Goal: Information Seeking & Learning: Compare options

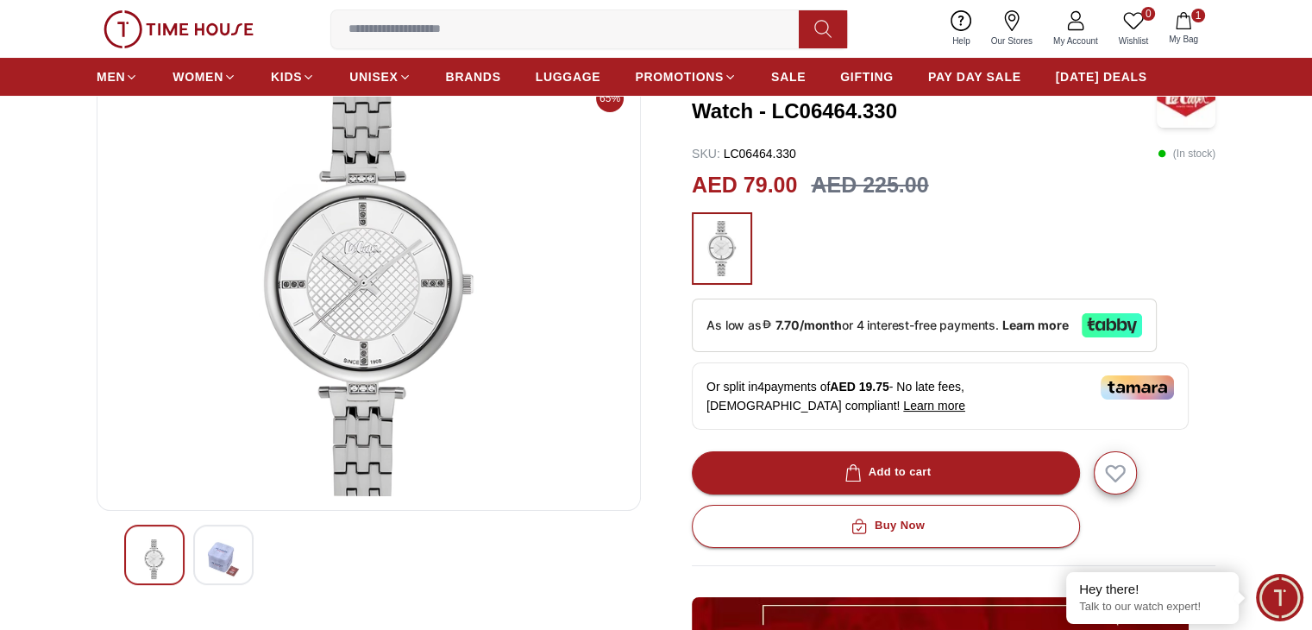
scroll to position [259, 0]
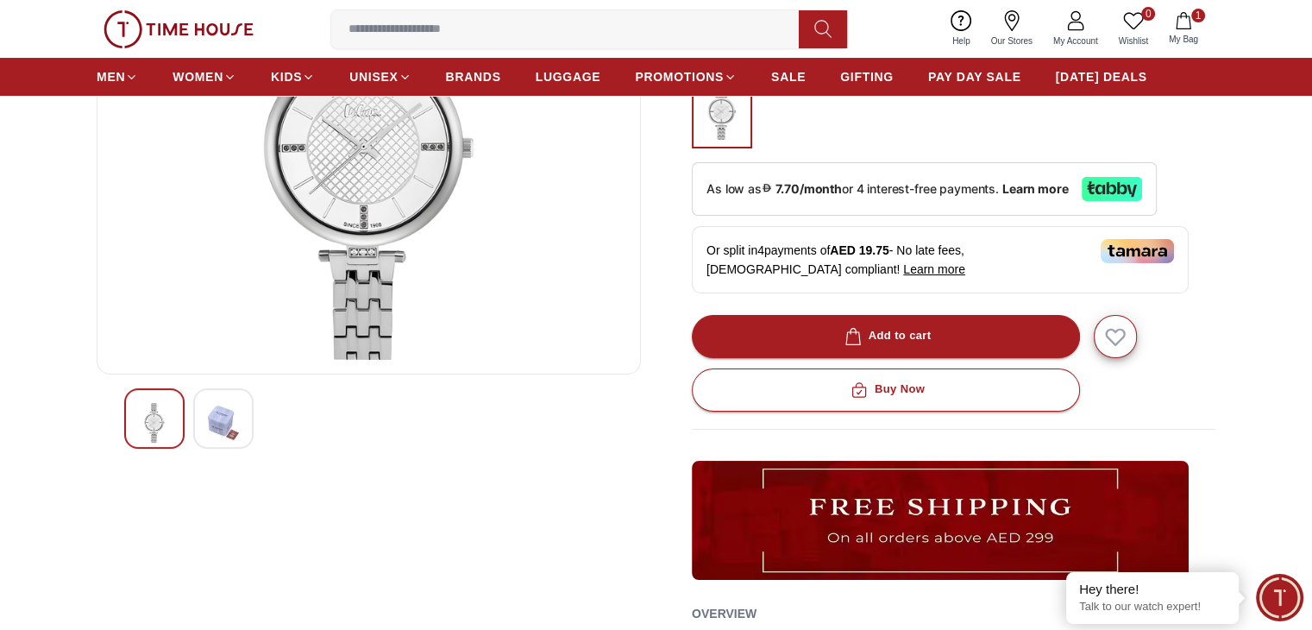
click at [217, 421] on img at bounding box center [223, 423] width 31 height 40
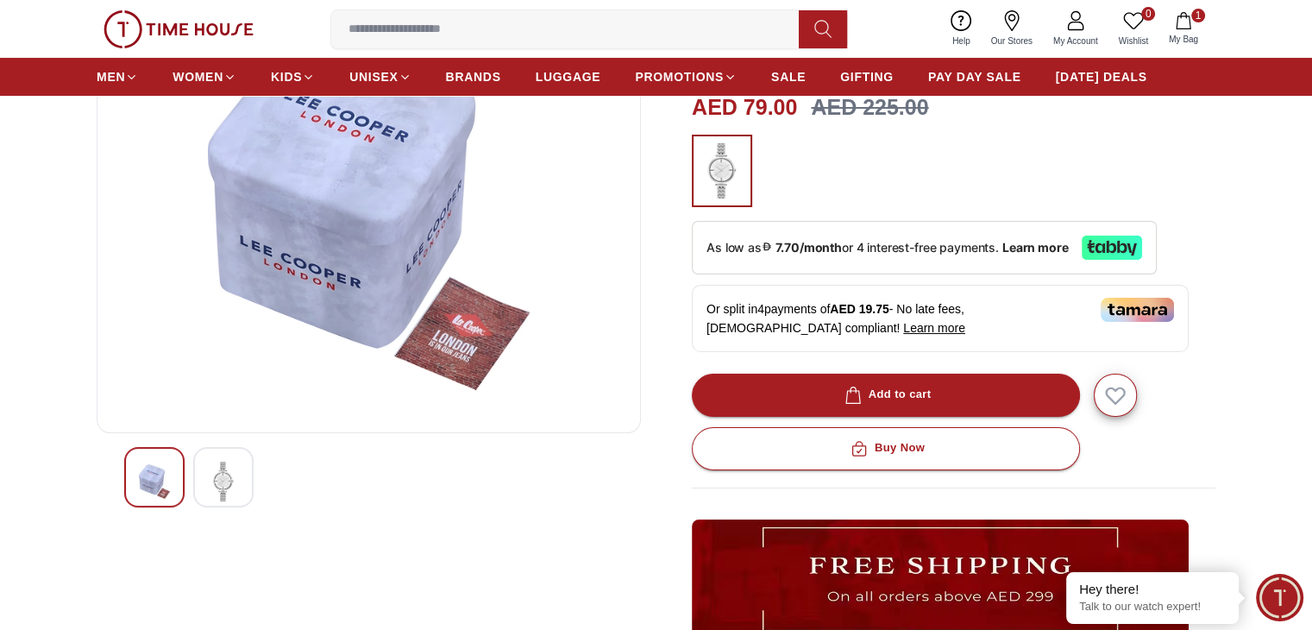
scroll to position [345, 0]
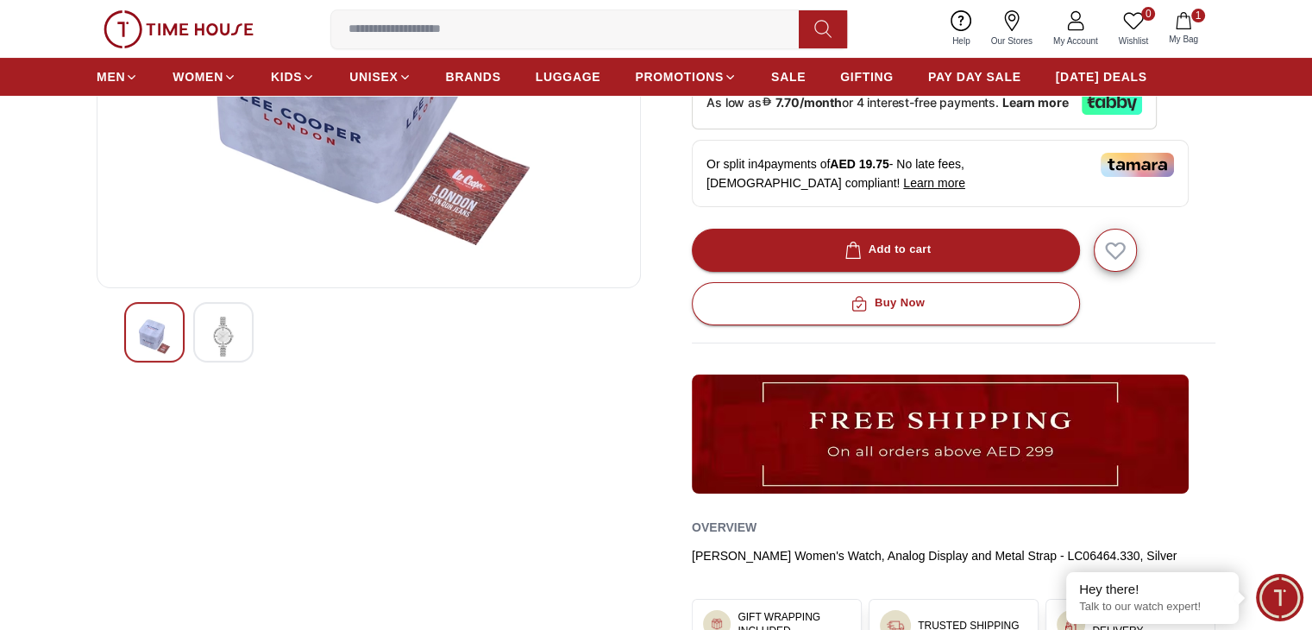
click at [229, 339] on img at bounding box center [223, 337] width 31 height 40
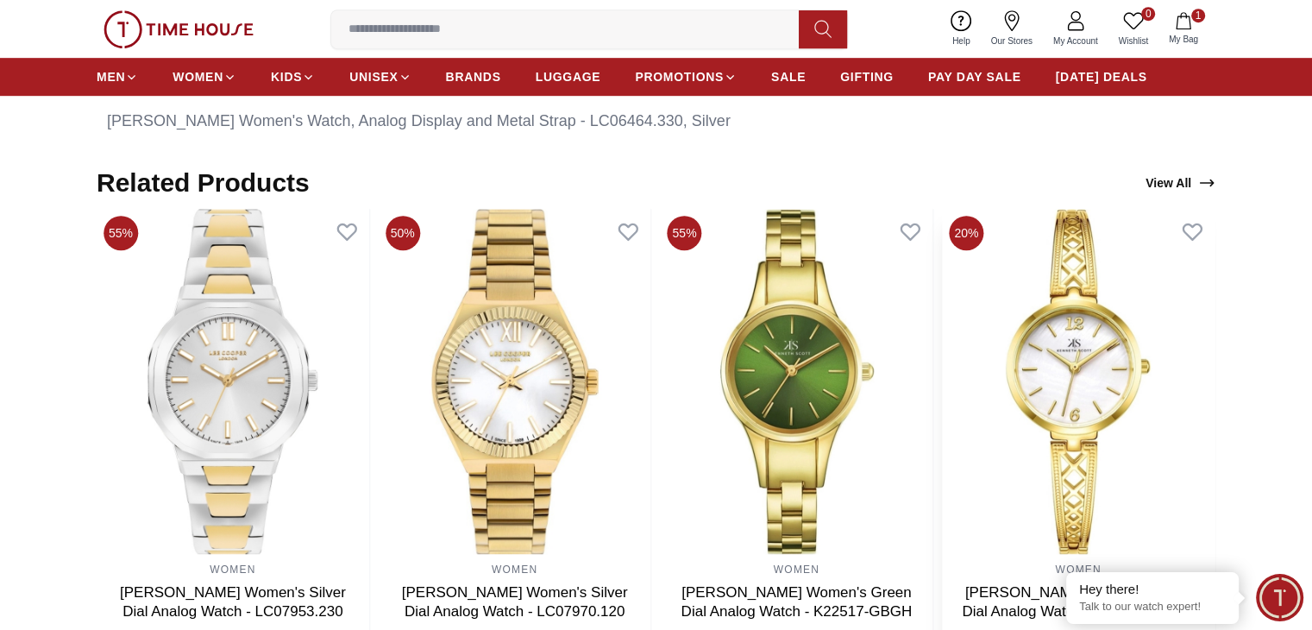
scroll to position [1122, 0]
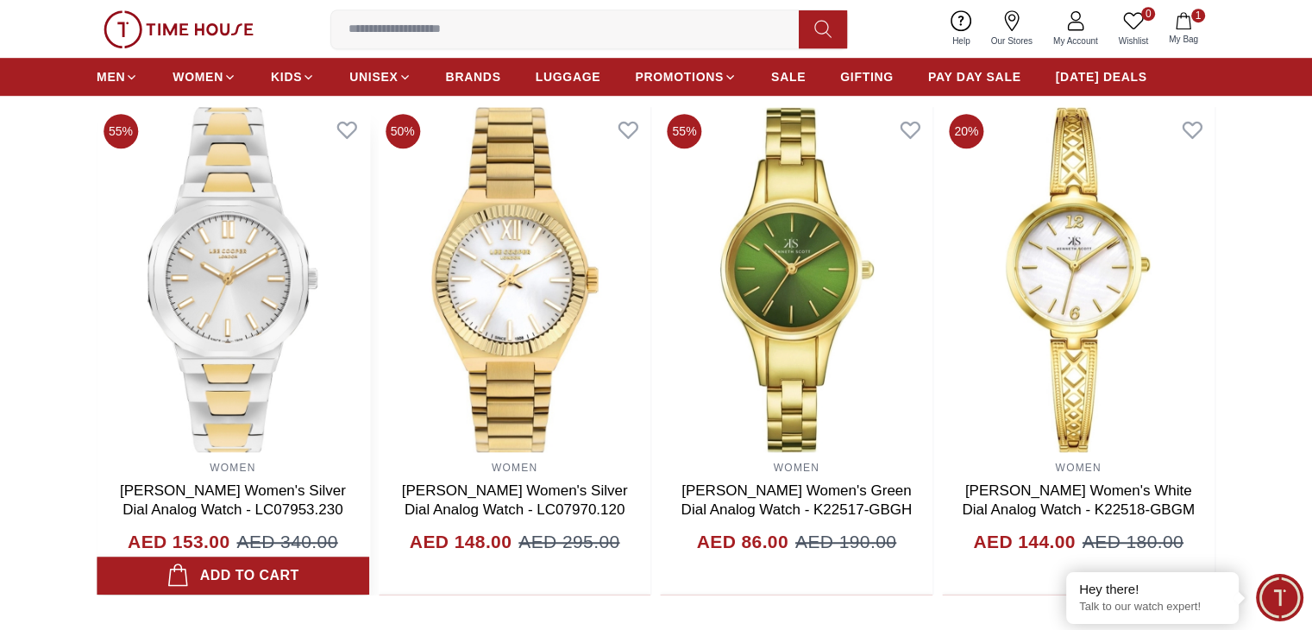
click at [230, 311] on img at bounding box center [233, 279] width 273 height 345
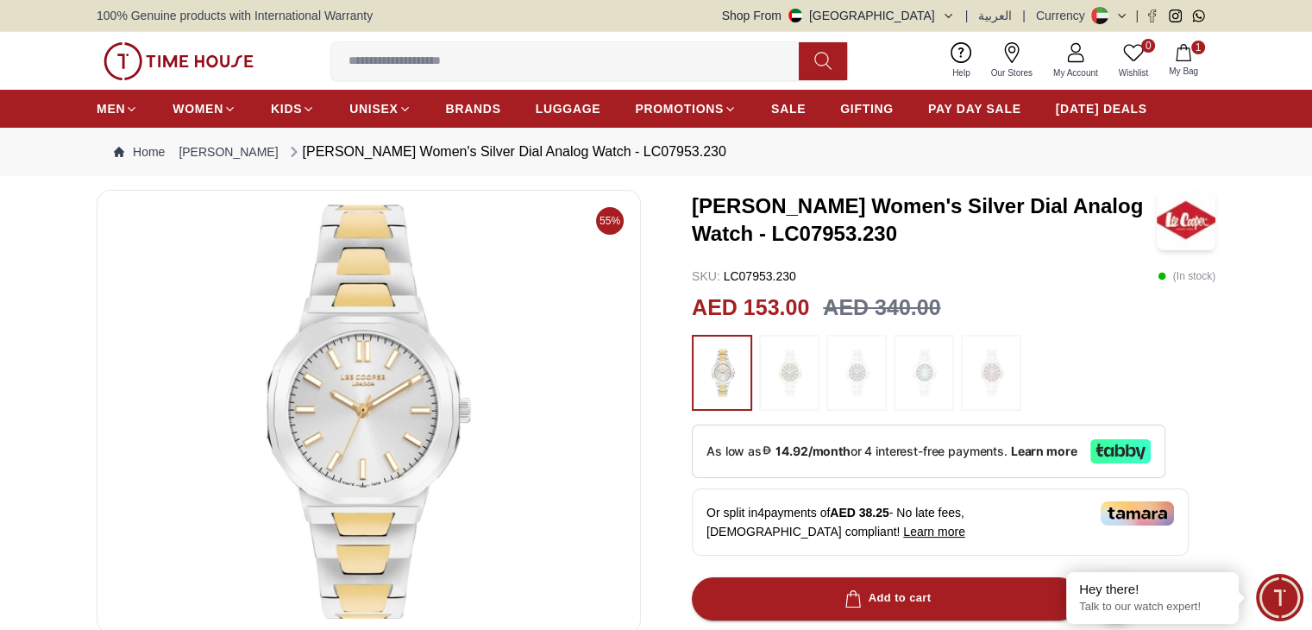
click at [998, 374] on img at bounding box center [991, 372] width 43 height 59
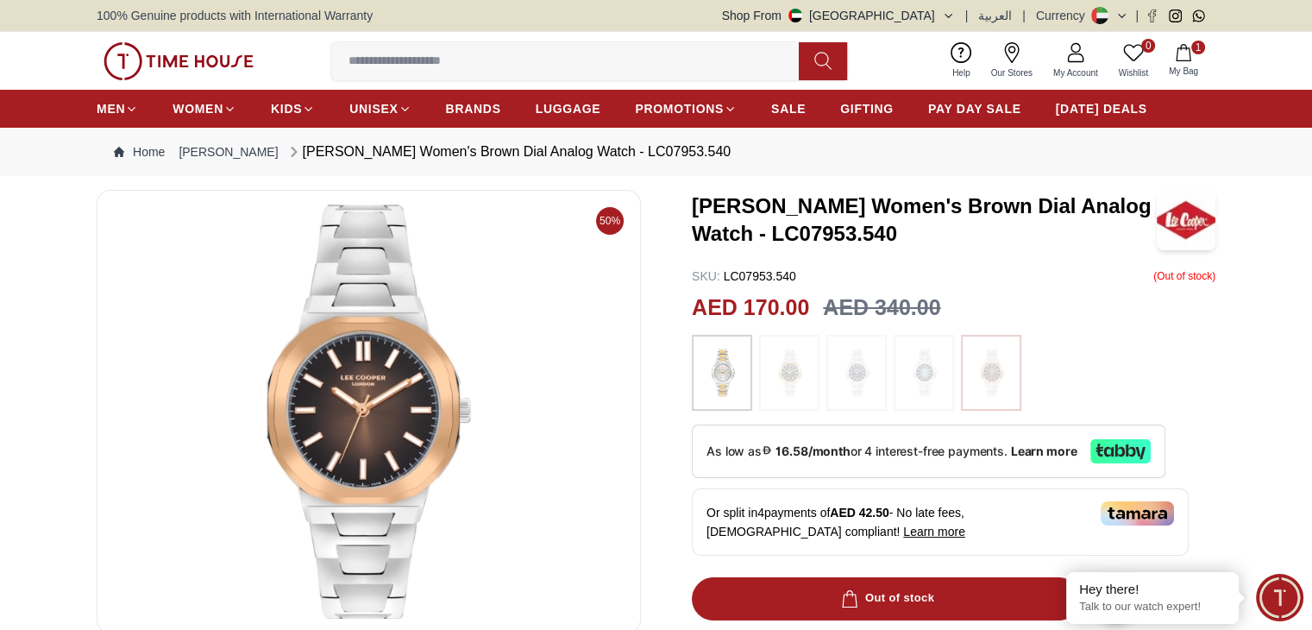
click at [924, 380] on img at bounding box center [923, 372] width 43 height 59
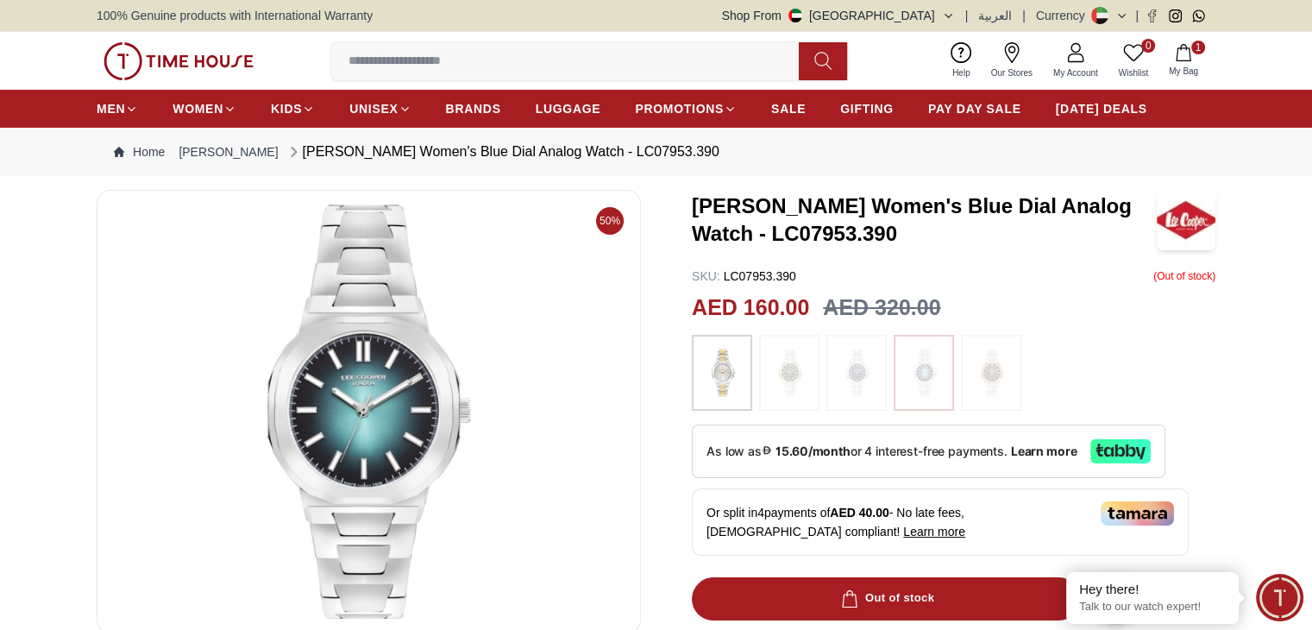
click at [853, 368] on img at bounding box center [856, 372] width 43 height 59
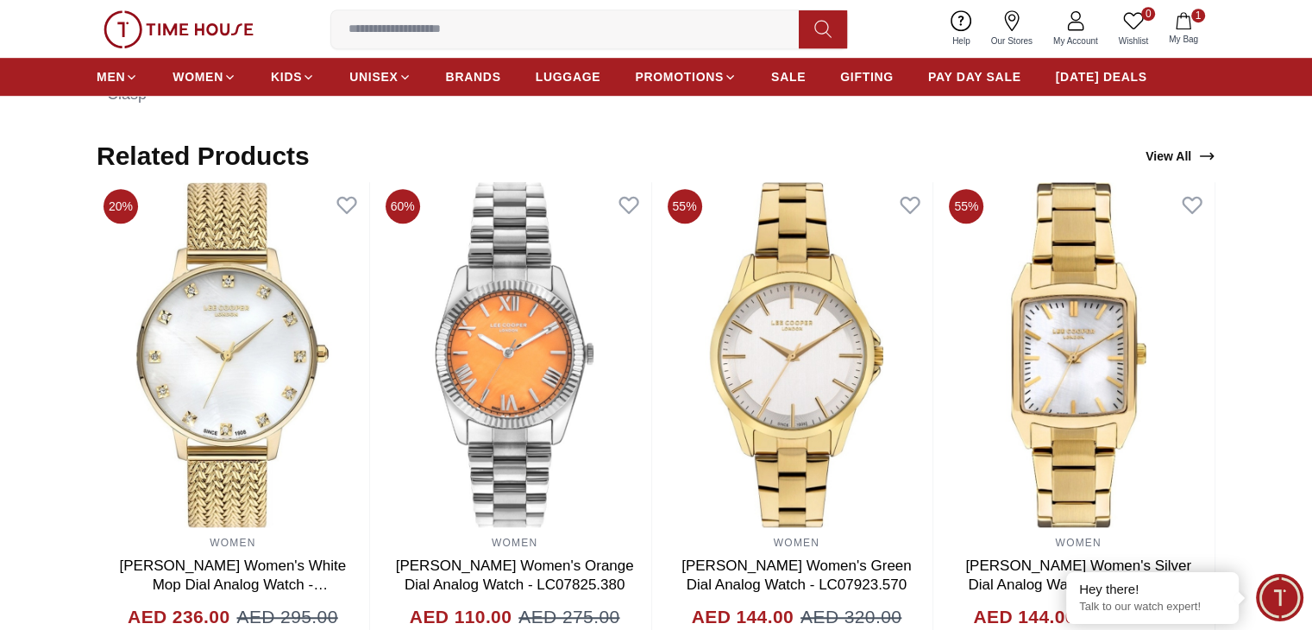
scroll to position [1208, 0]
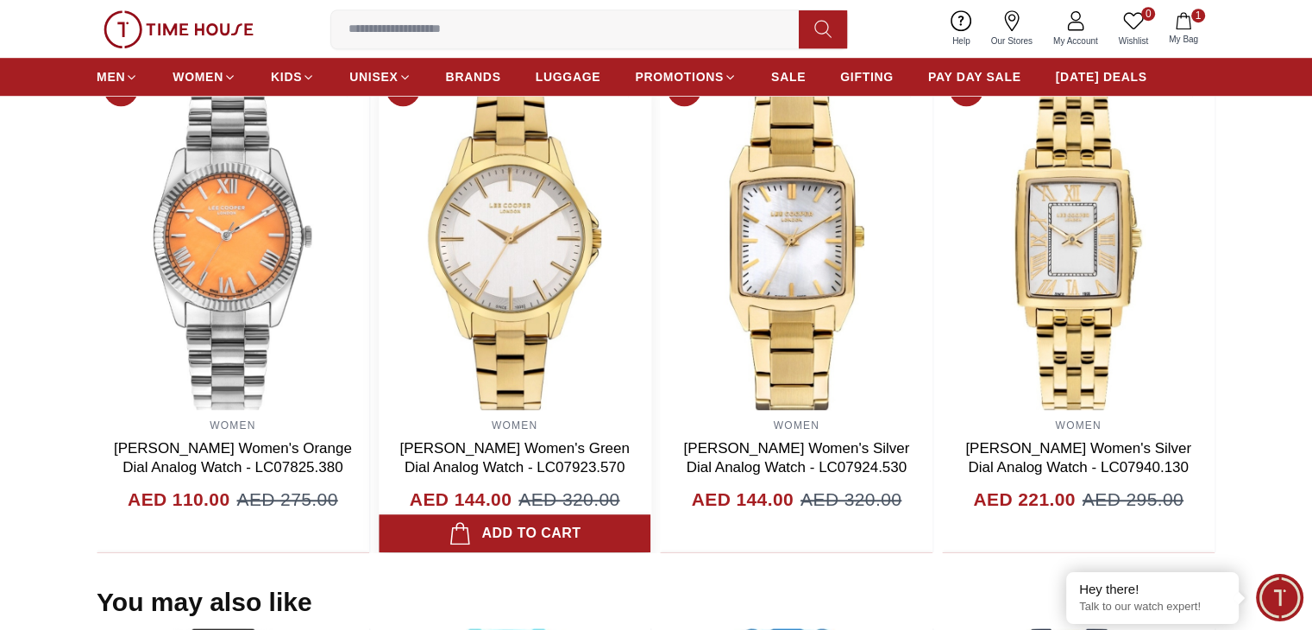
click at [651, 296] on img at bounding box center [515, 237] width 273 height 345
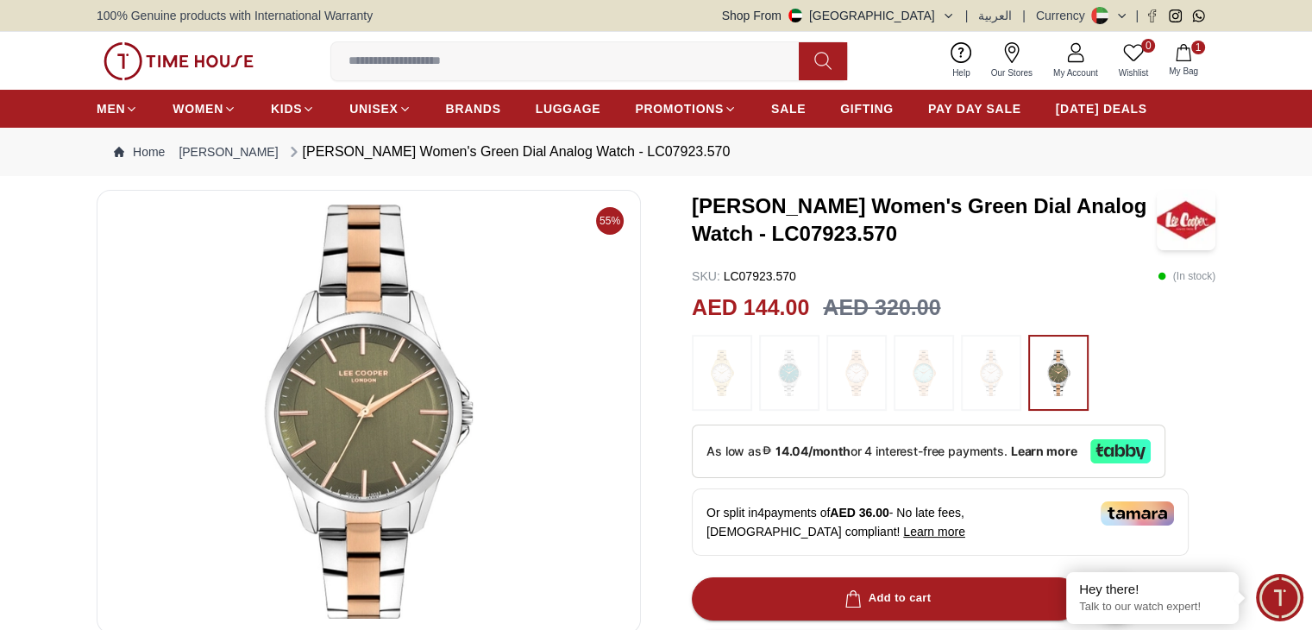
click at [730, 374] on img at bounding box center [722, 372] width 43 height 59
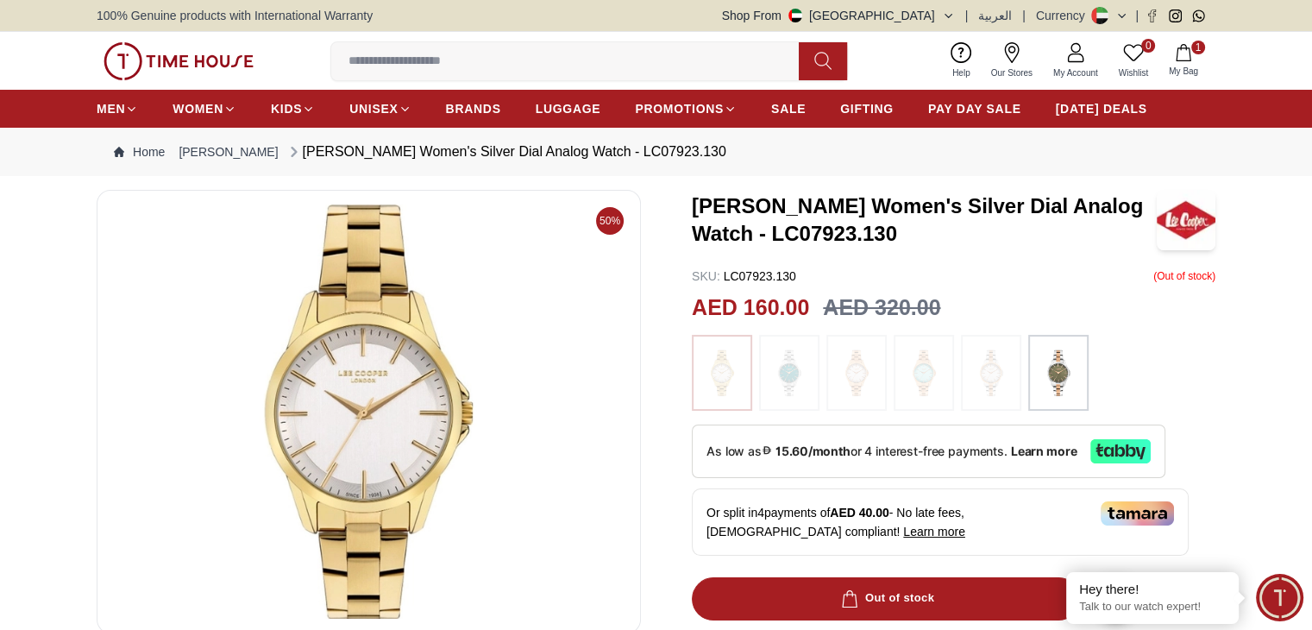
click at [792, 363] on img at bounding box center [789, 372] width 43 height 59
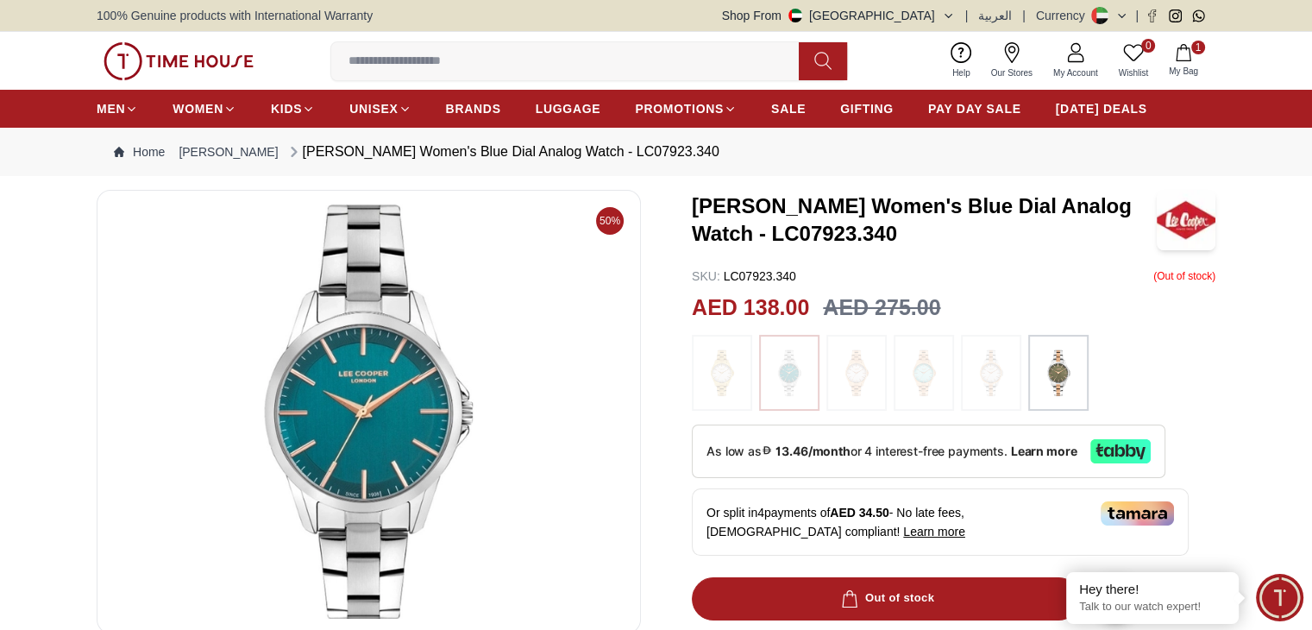
click at [863, 382] on img at bounding box center [856, 372] width 43 height 59
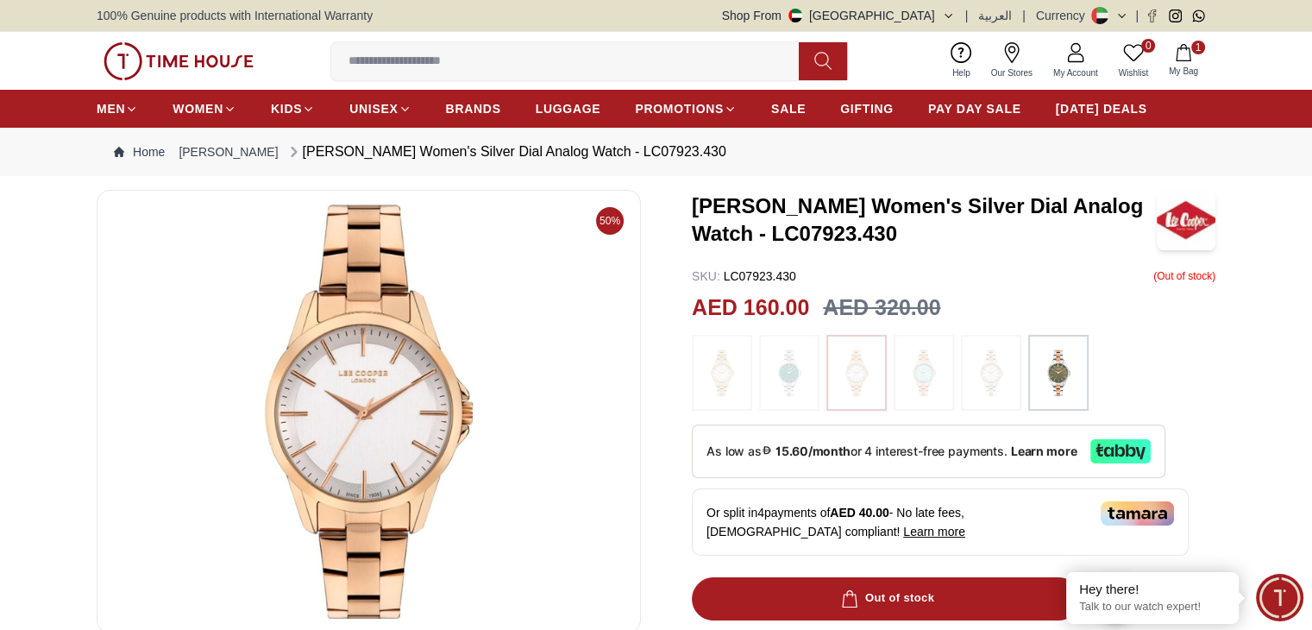
click at [916, 381] on img at bounding box center [923, 372] width 43 height 59
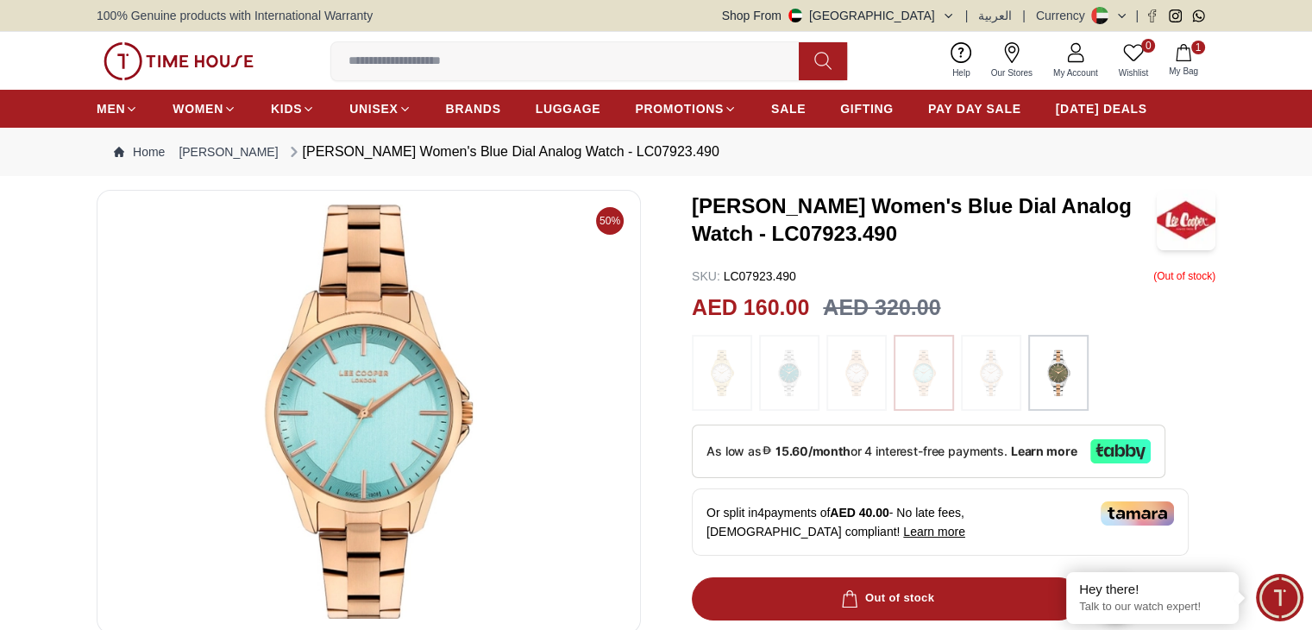
click at [991, 377] on img at bounding box center [991, 372] width 43 height 59
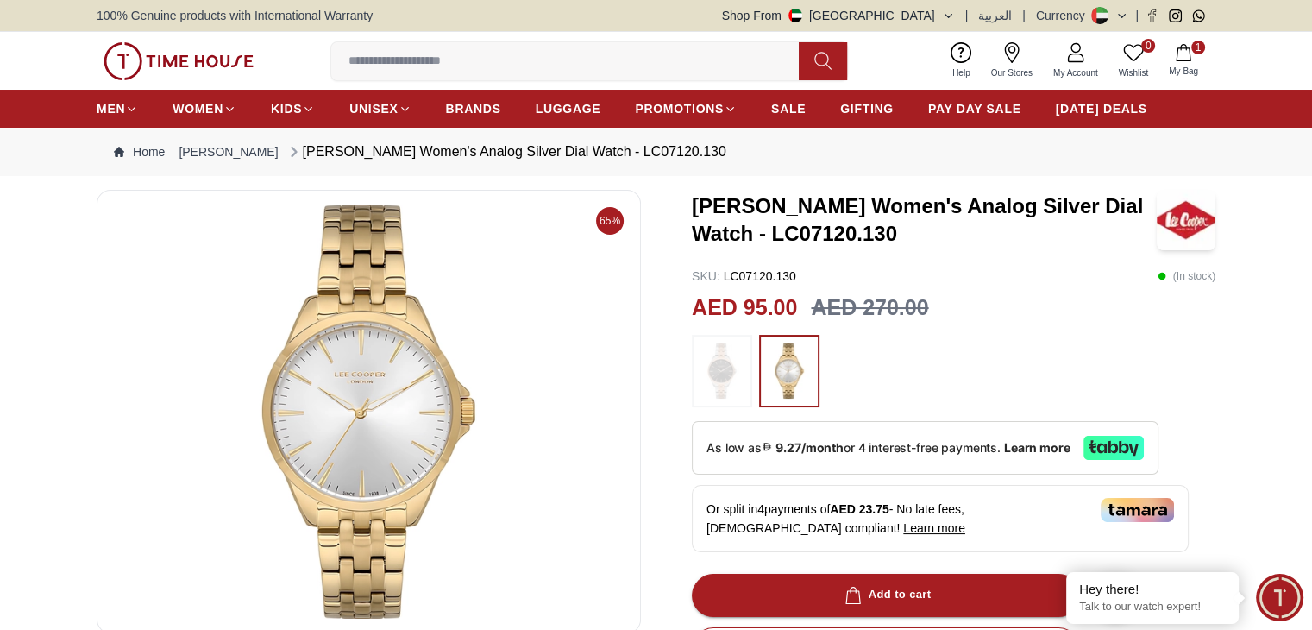
click at [726, 380] on img at bounding box center [722, 370] width 43 height 55
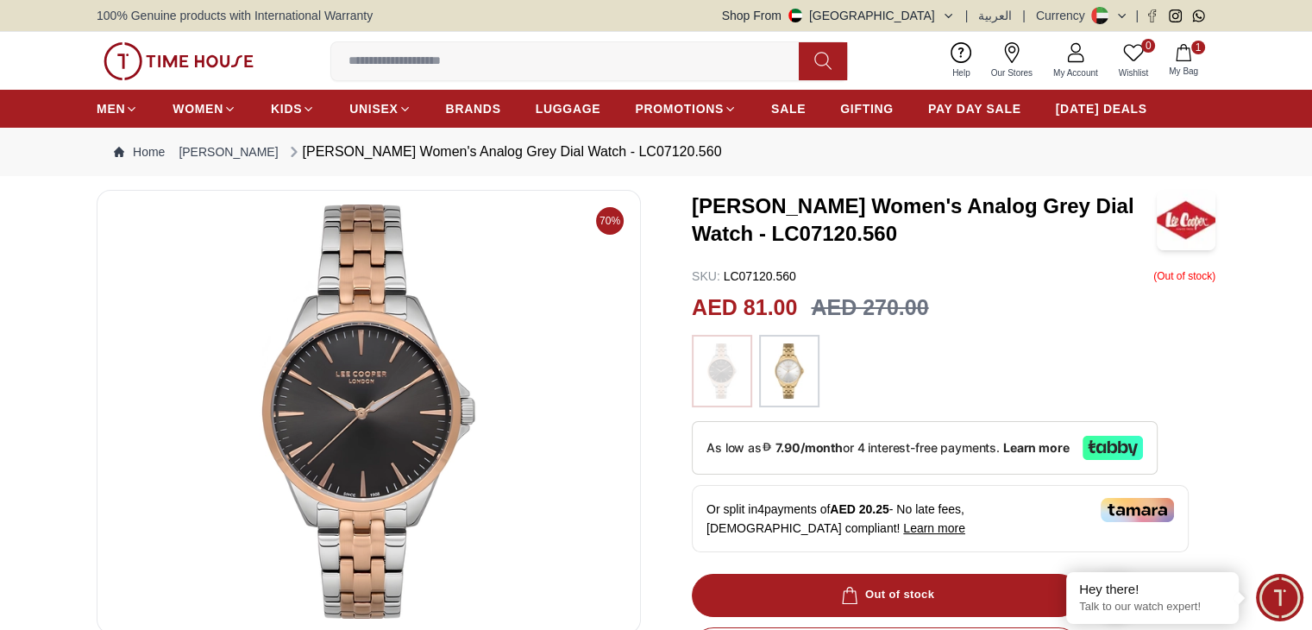
click at [788, 376] on img at bounding box center [789, 370] width 43 height 55
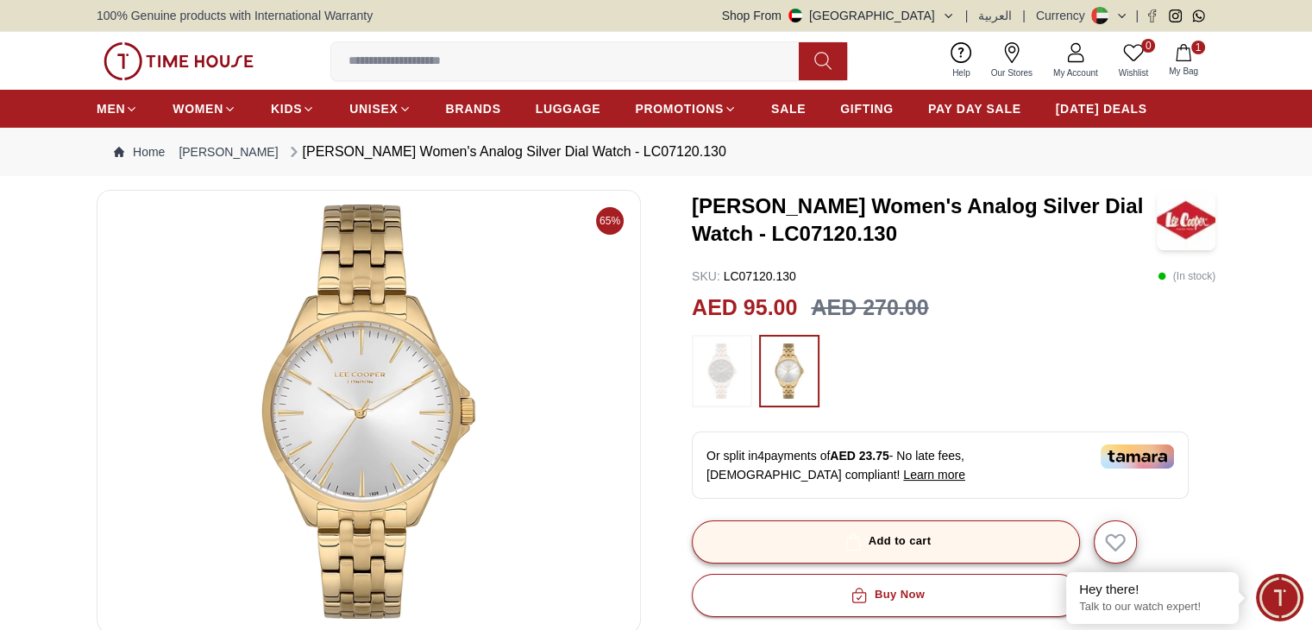
click at [870, 539] on div "Add to cart" at bounding box center [886, 541] width 91 height 20
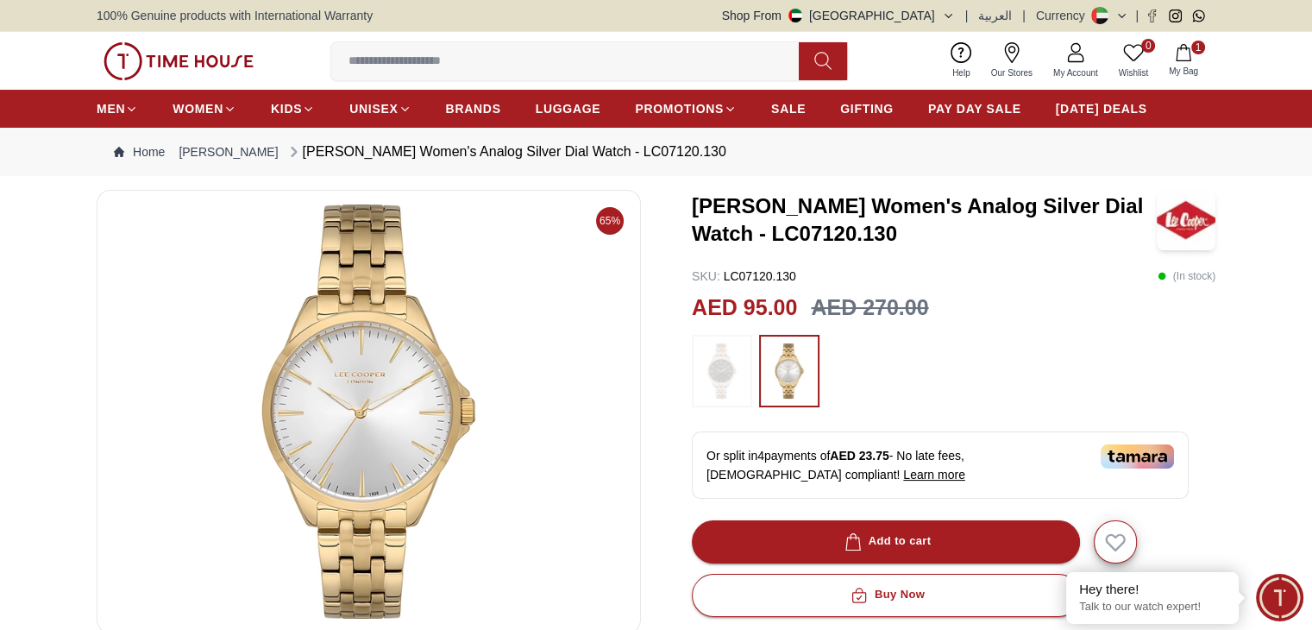
click at [1185, 56] on icon "button" at bounding box center [1183, 52] width 17 height 17
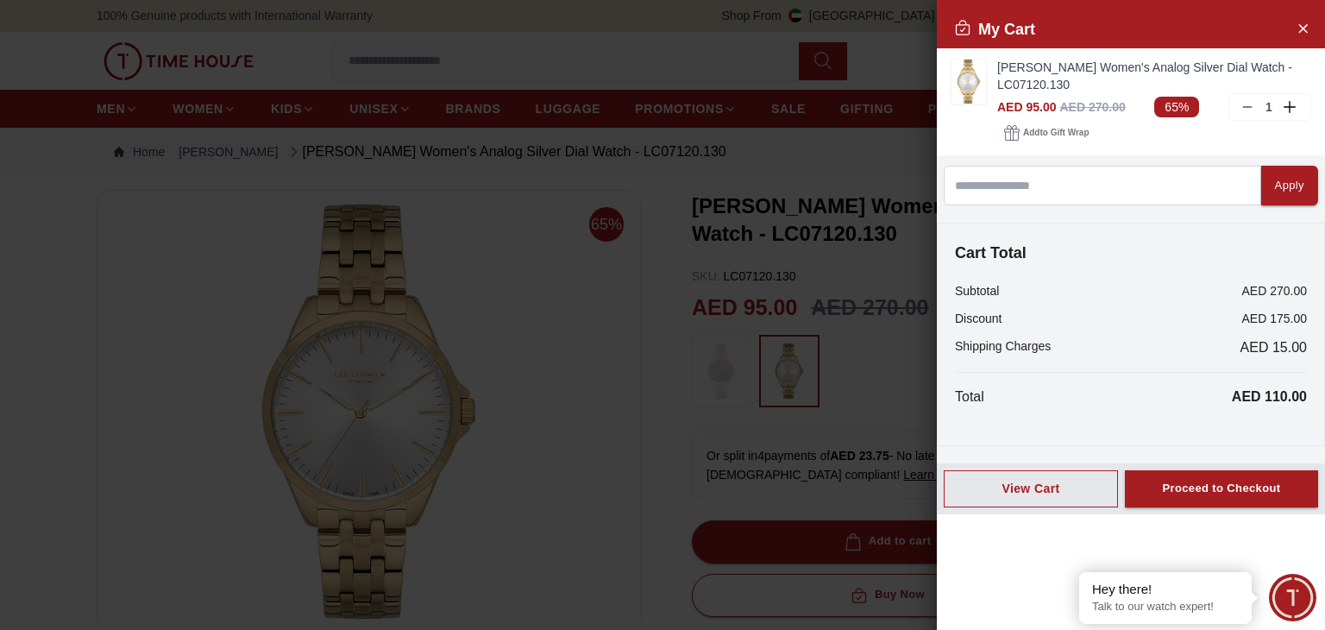
click at [870, 367] on div at bounding box center [662, 315] width 1325 height 630
click at [1298, 32] on icon "Close Account" at bounding box center [1303, 28] width 14 height 22
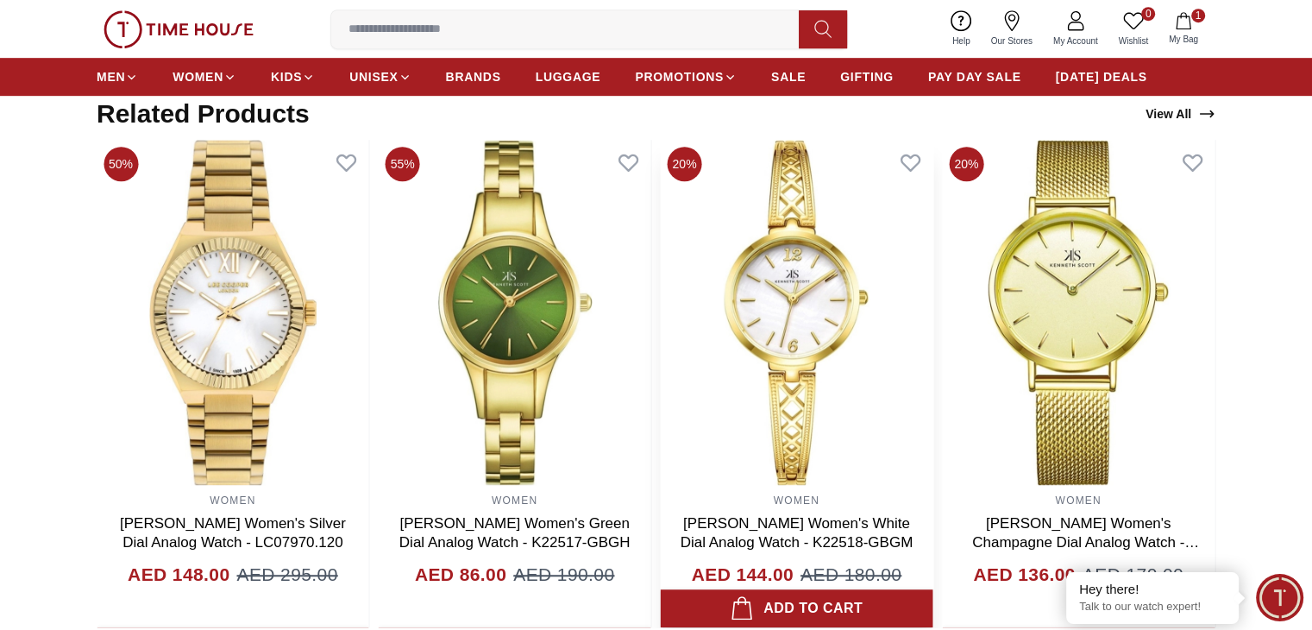
scroll to position [949, 0]
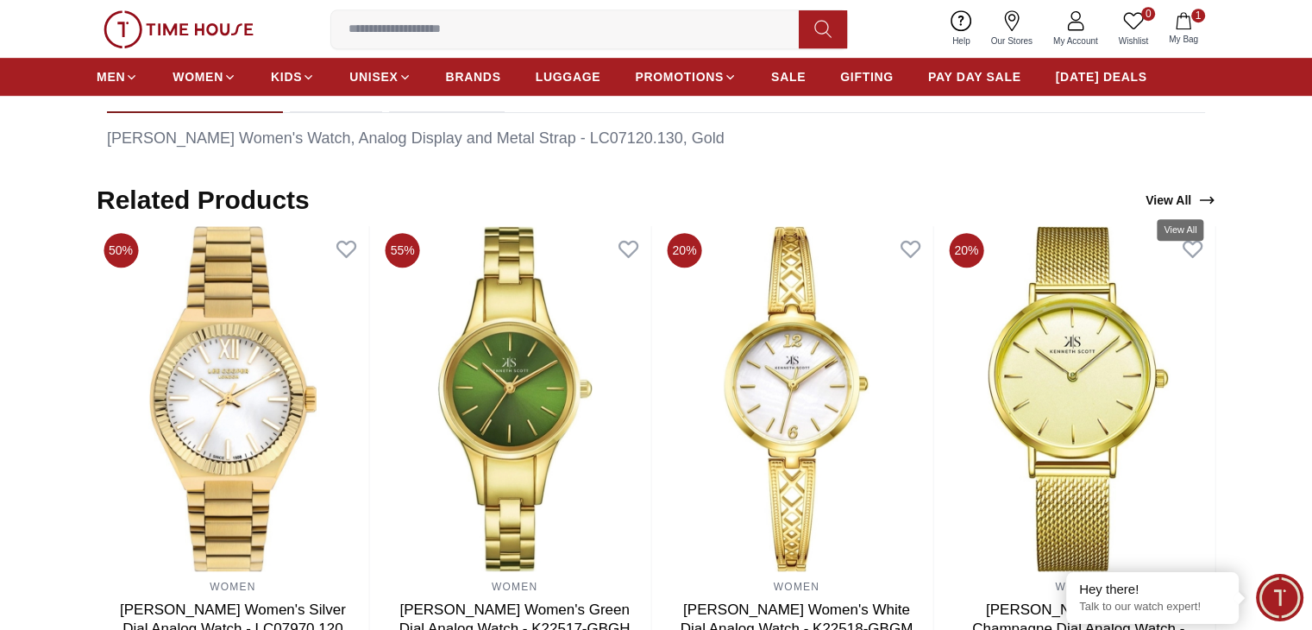
click at [1172, 198] on link "View All" at bounding box center [1180, 200] width 77 height 24
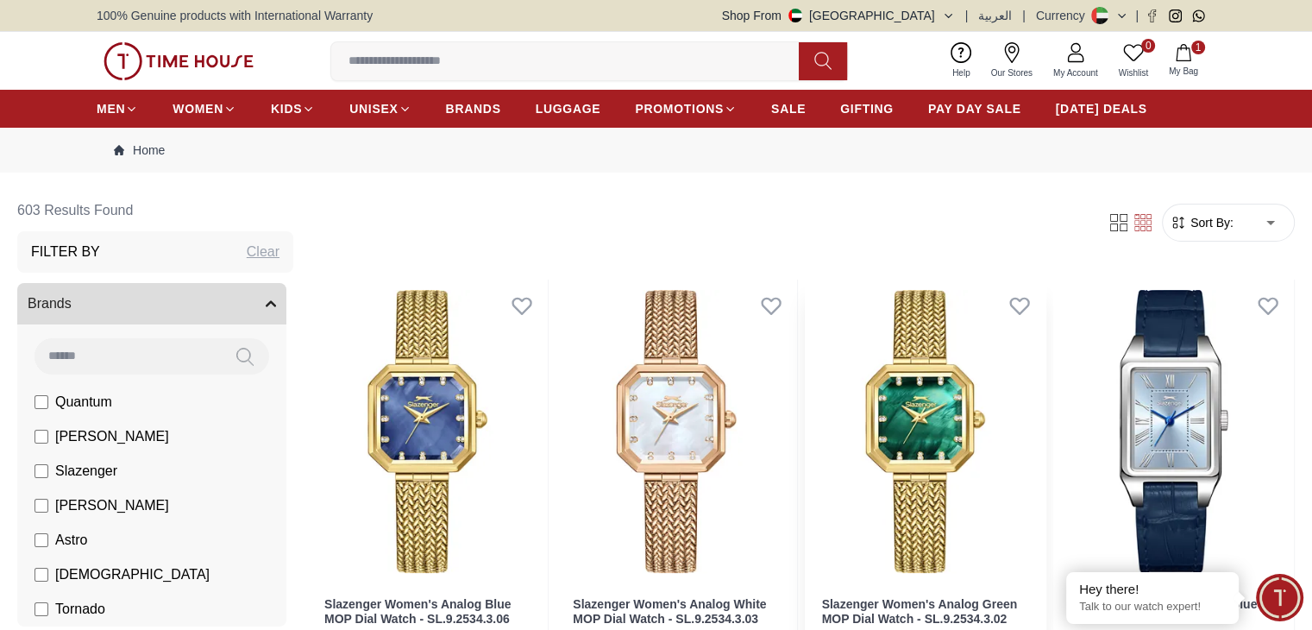
scroll to position [345, 0]
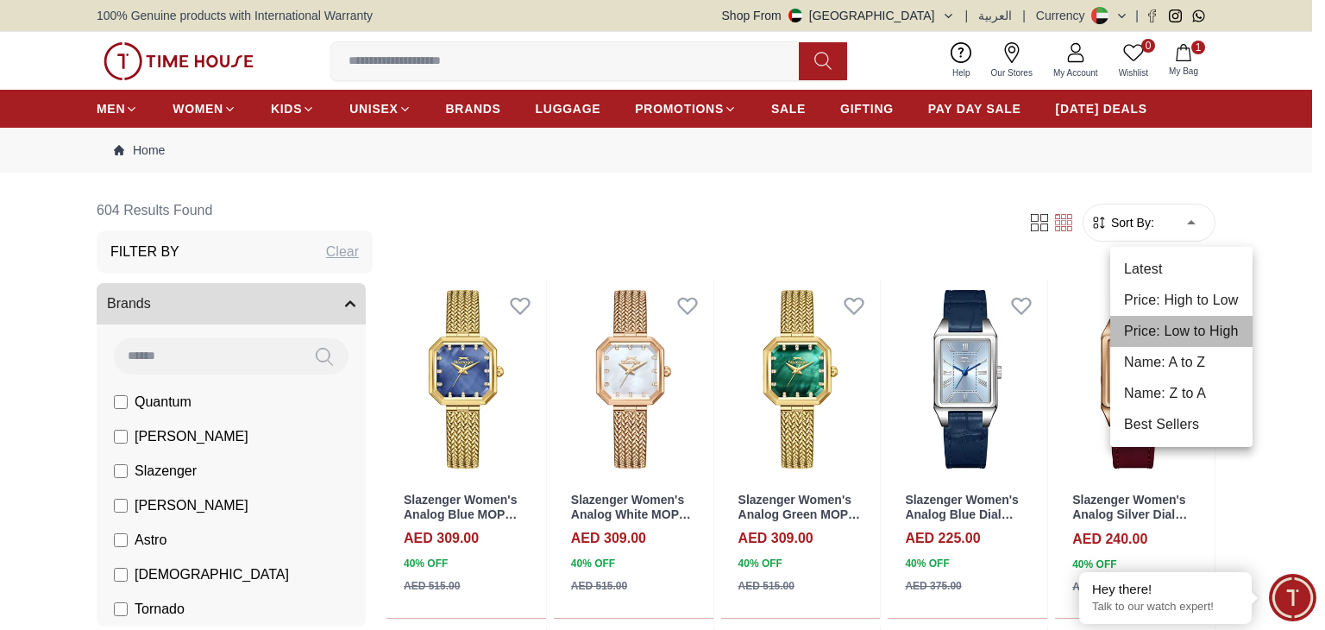
click at [1156, 330] on li "Price: Low to High" at bounding box center [1181, 331] width 142 height 31
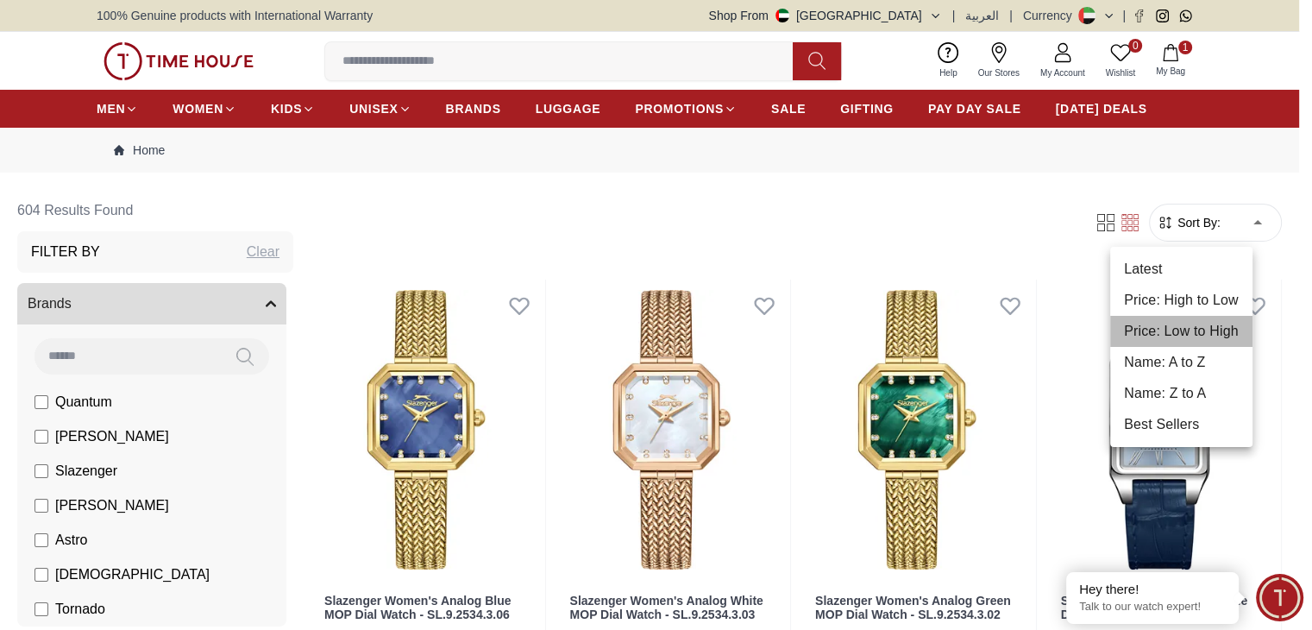
type input "*"
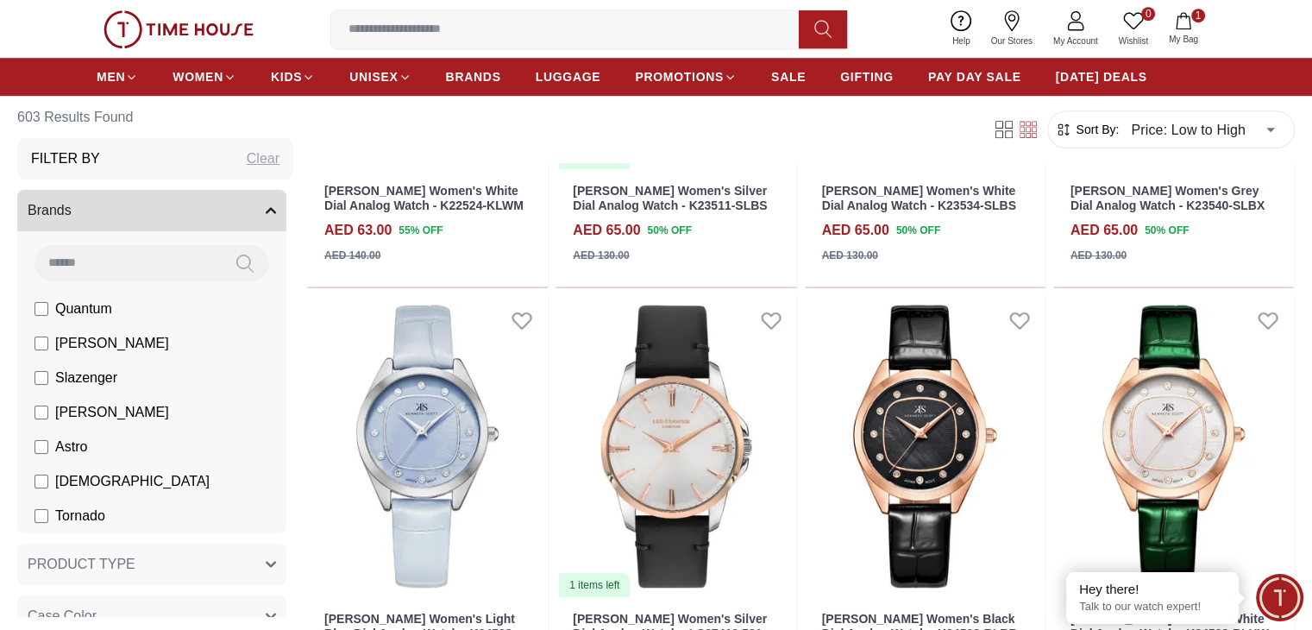
scroll to position [1294, 0]
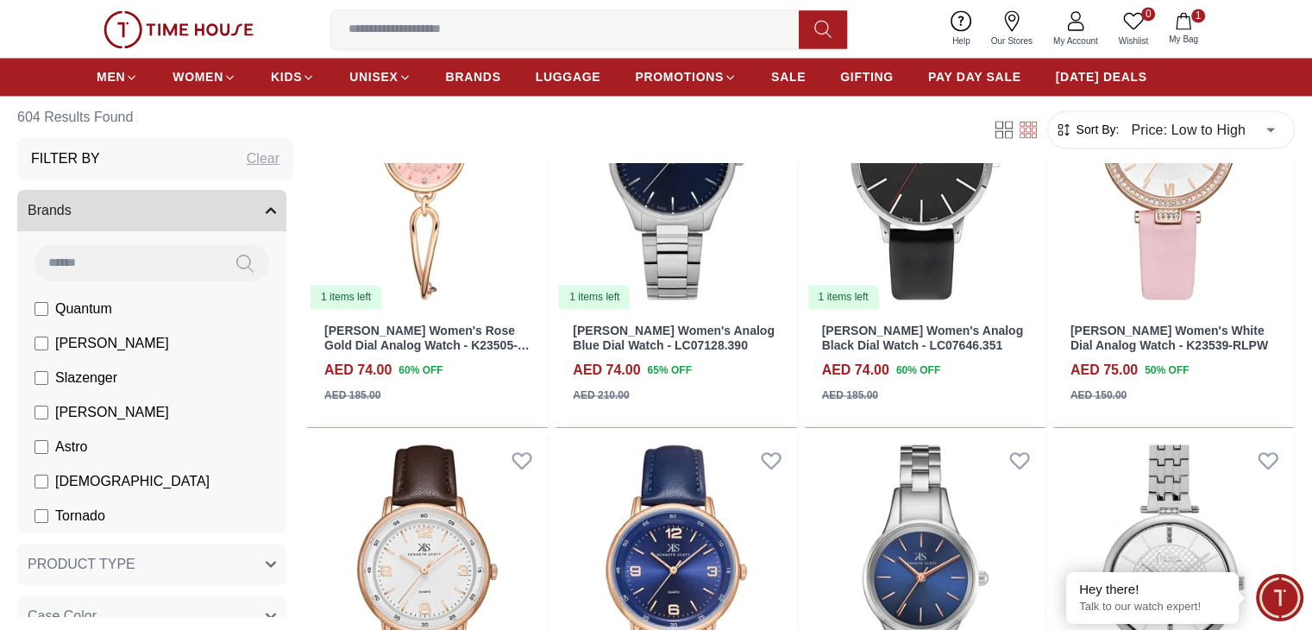
scroll to position [3106, 0]
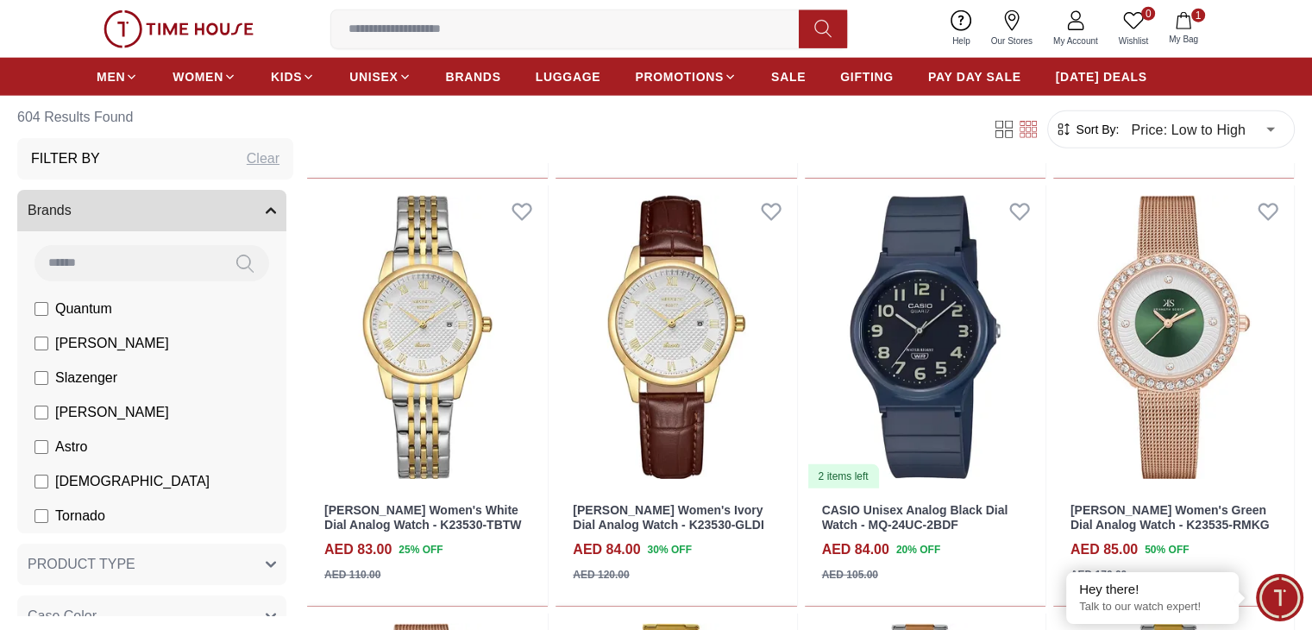
scroll to position [4227, 0]
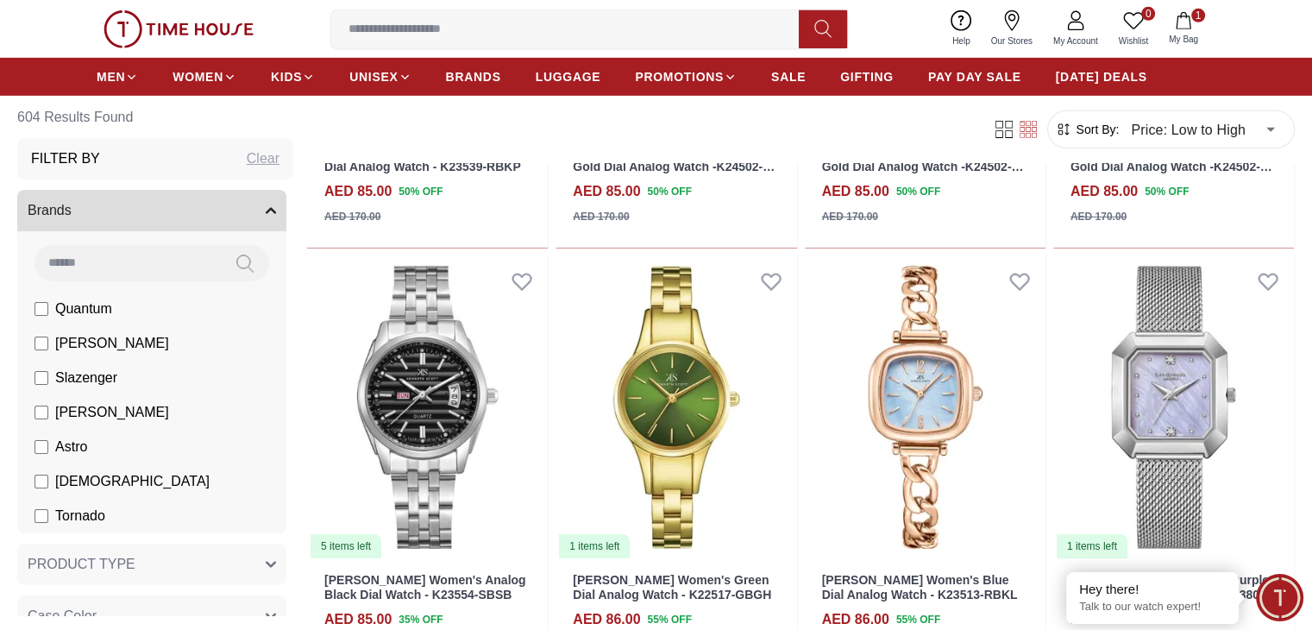
scroll to position [5866, 0]
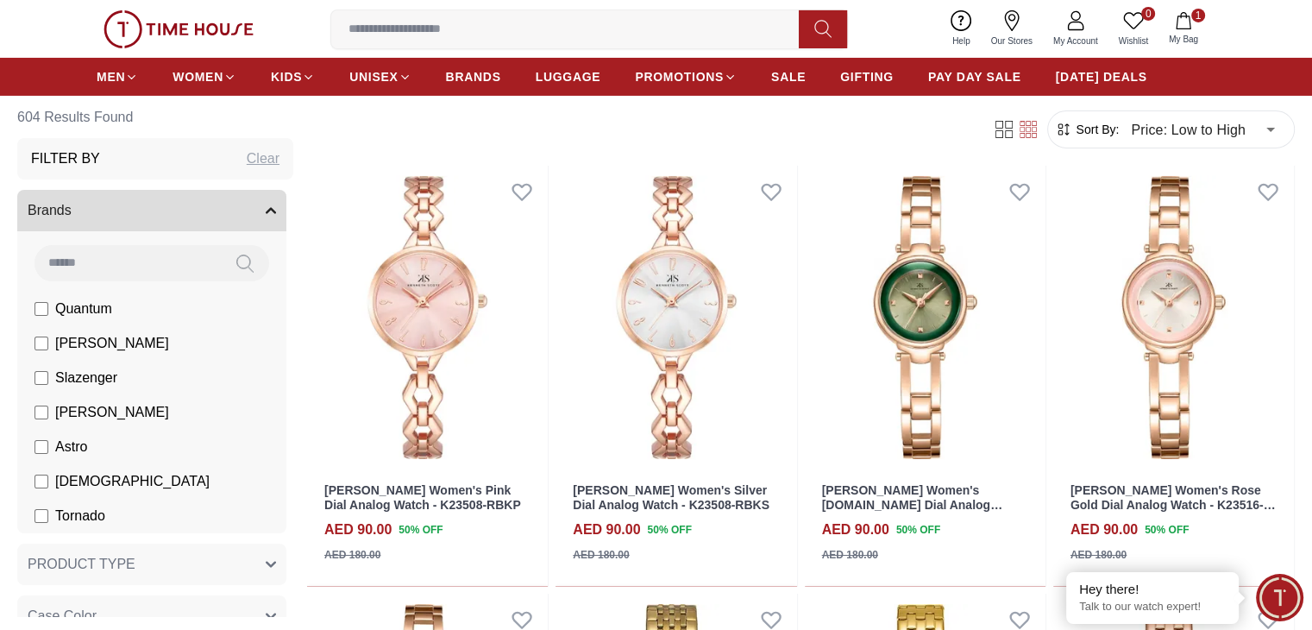
scroll to position [6557, 0]
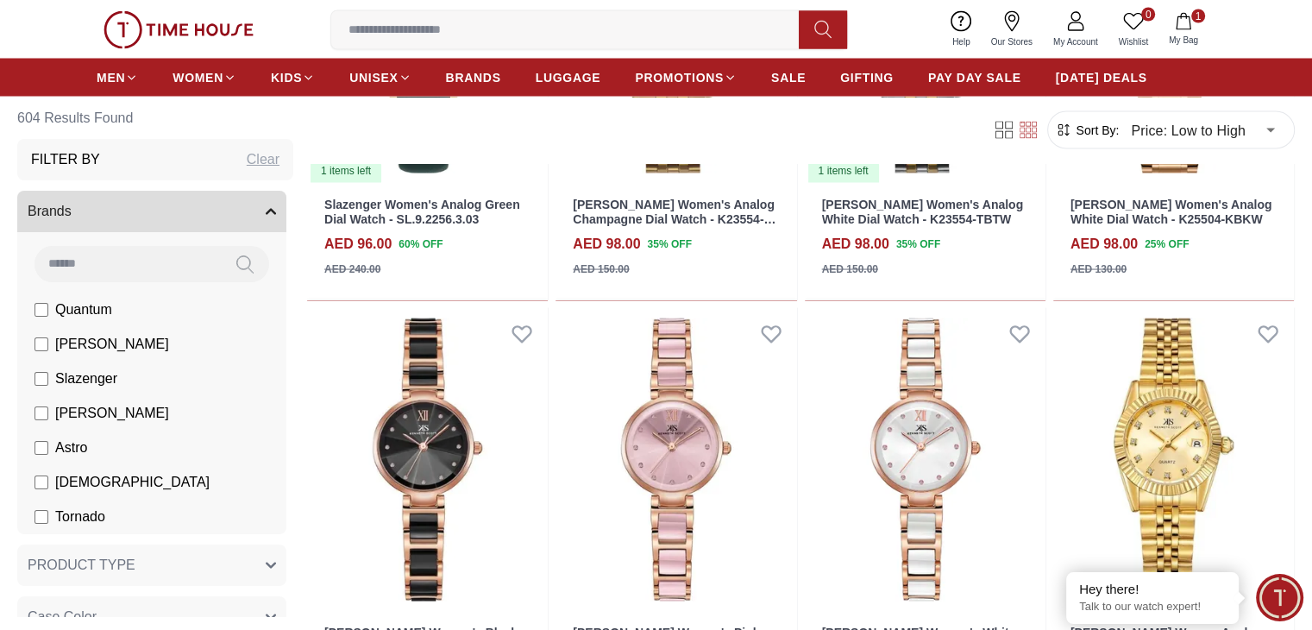
scroll to position [10266, 0]
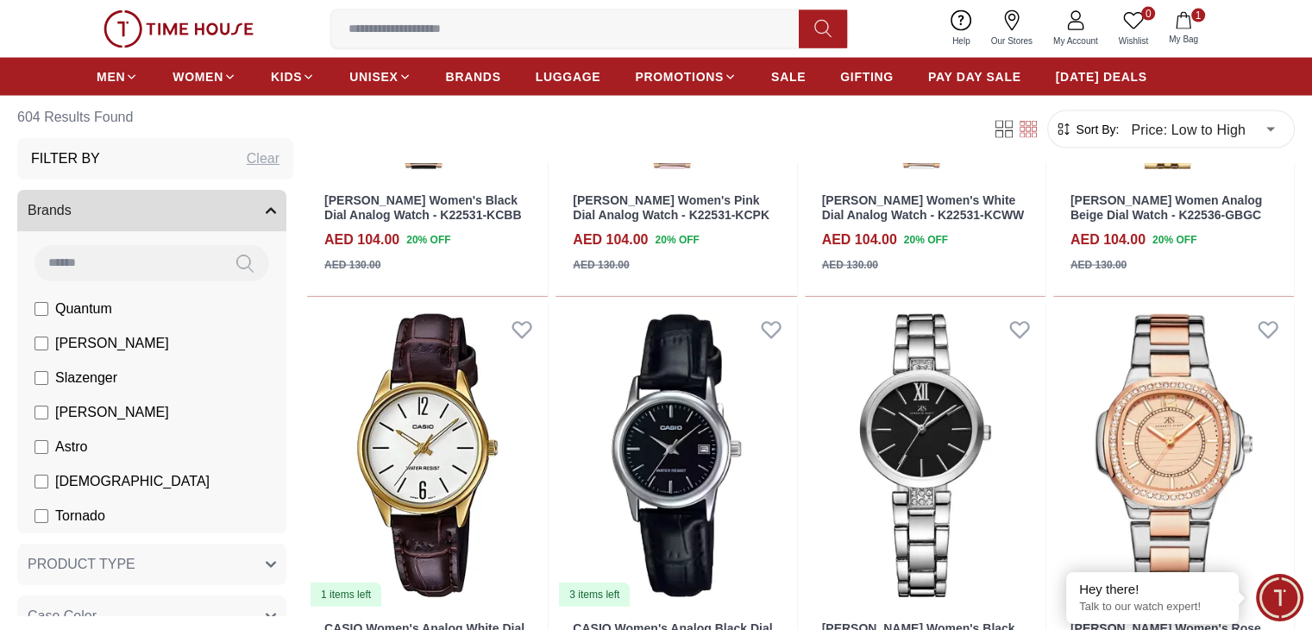
scroll to position [10784, 0]
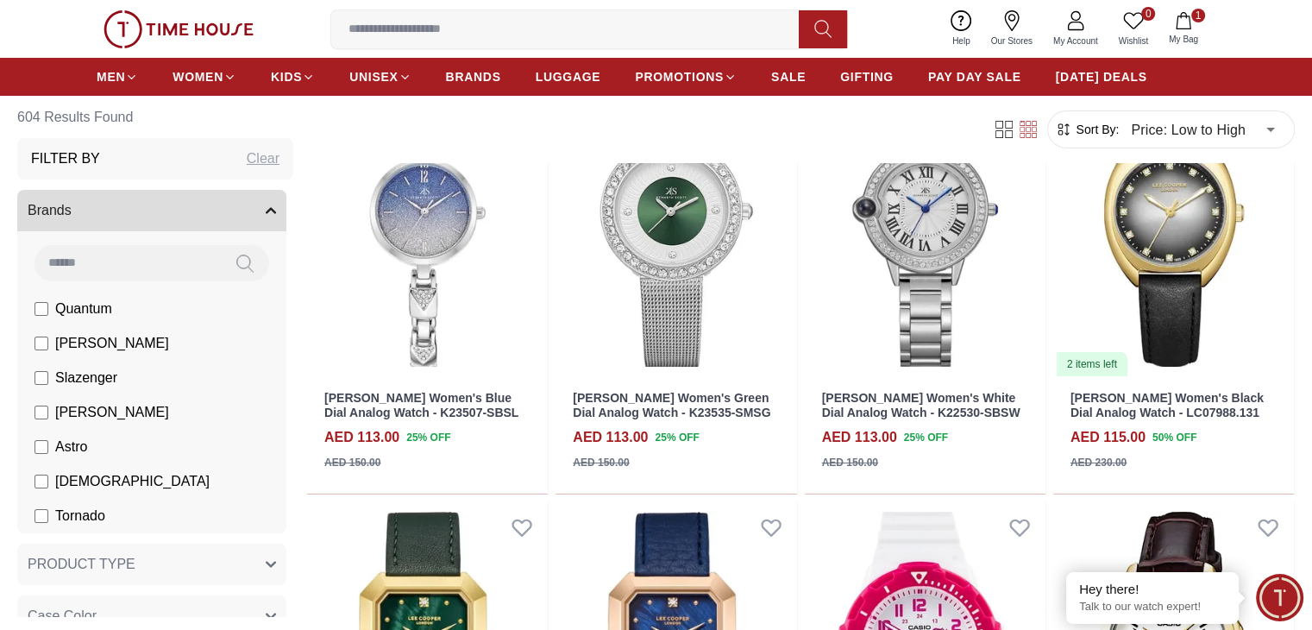
scroll to position [13199, 0]
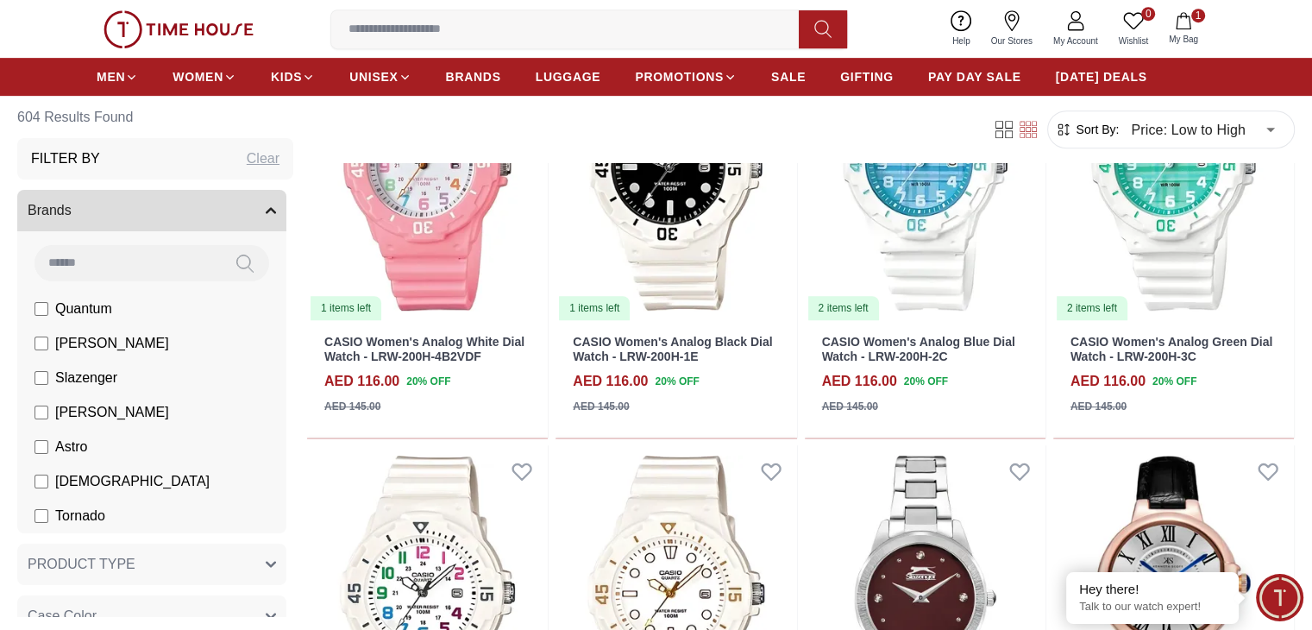
scroll to position [14407, 0]
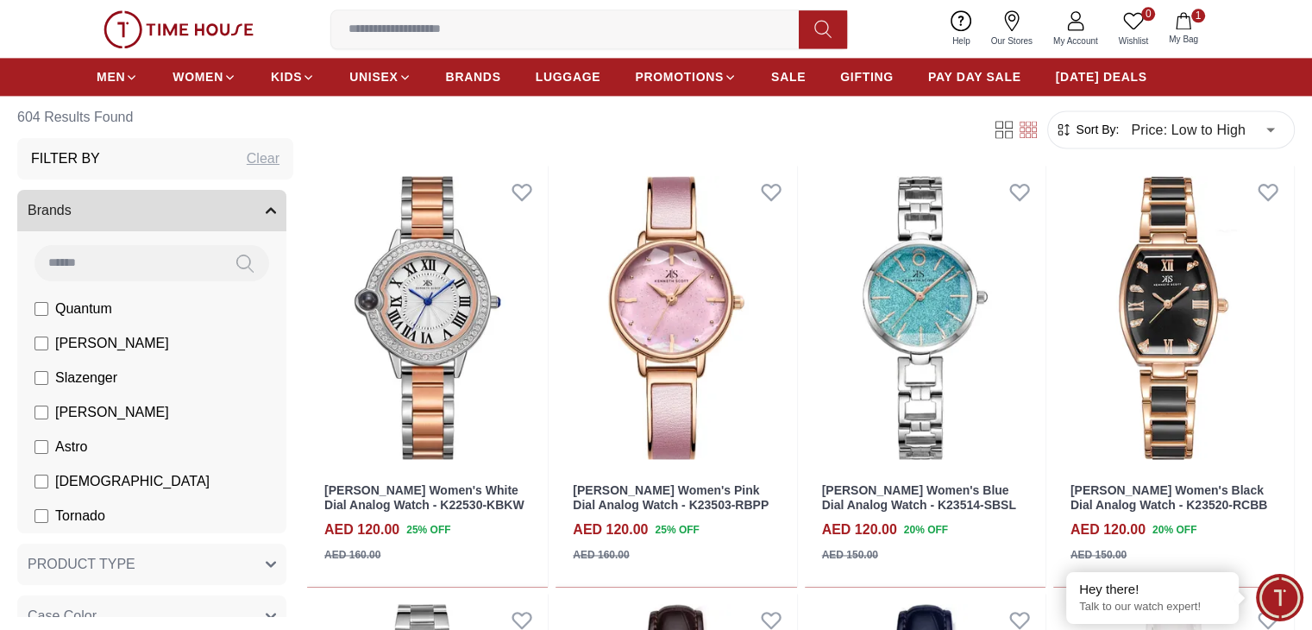
scroll to position [15615, 0]
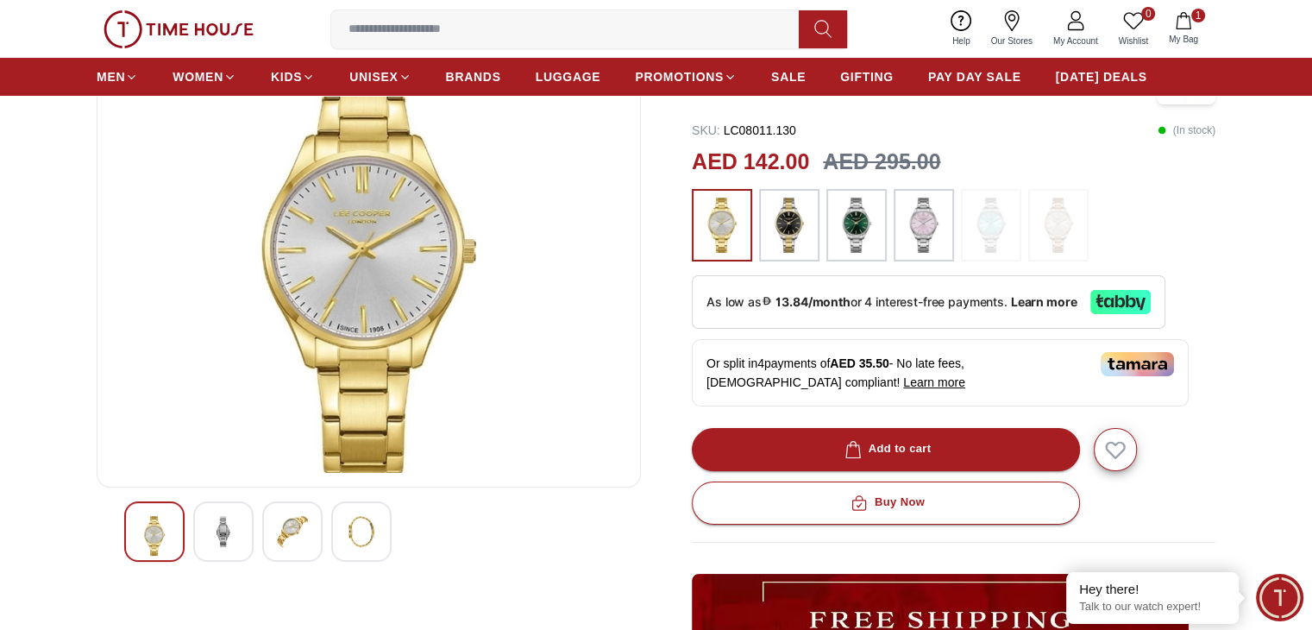
scroll to position [345, 0]
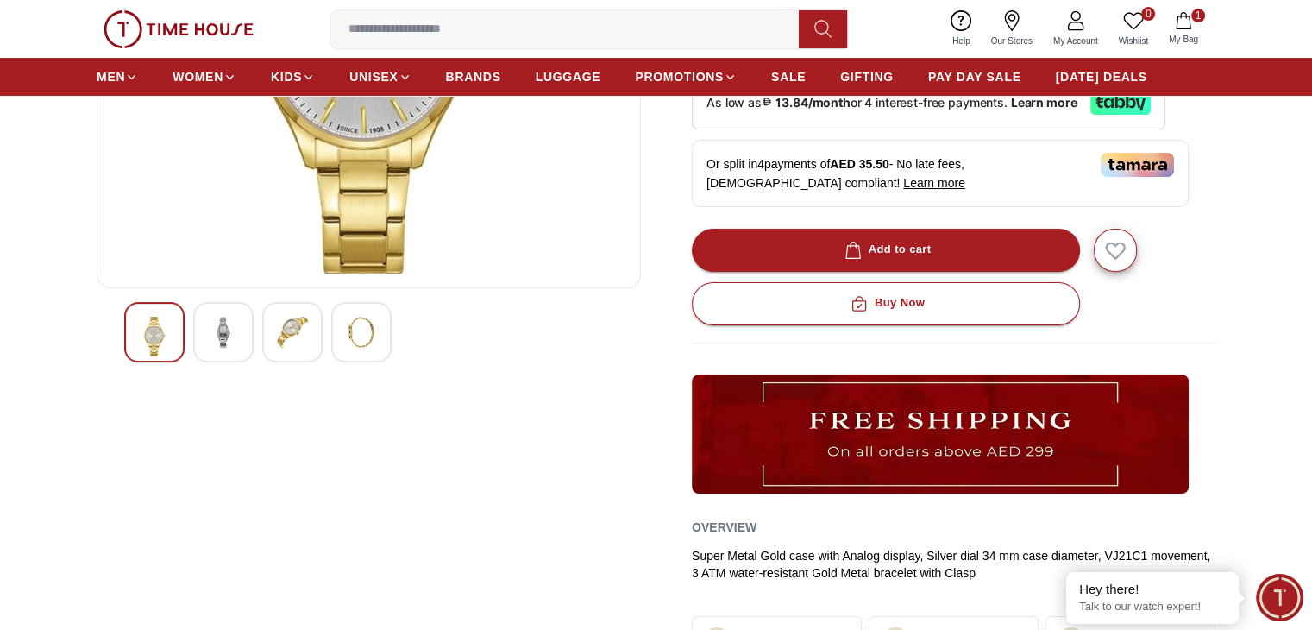
click at [230, 324] on img at bounding box center [223, 332] width 31 height 31
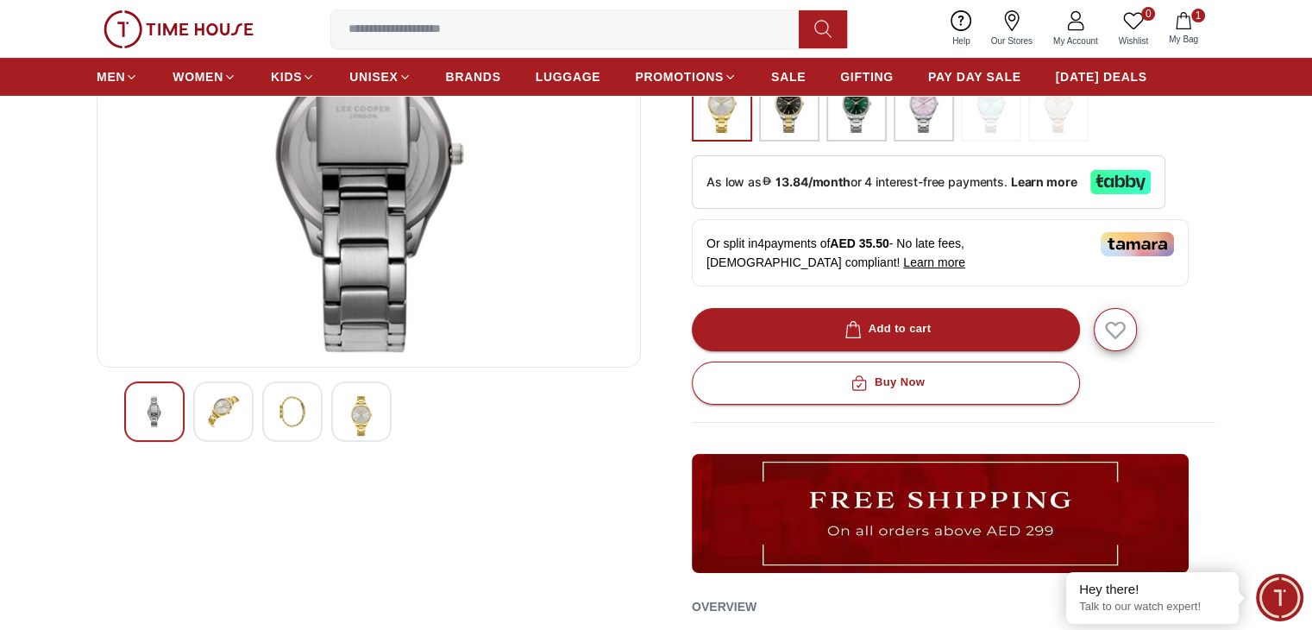
scroll to position [173, 0]
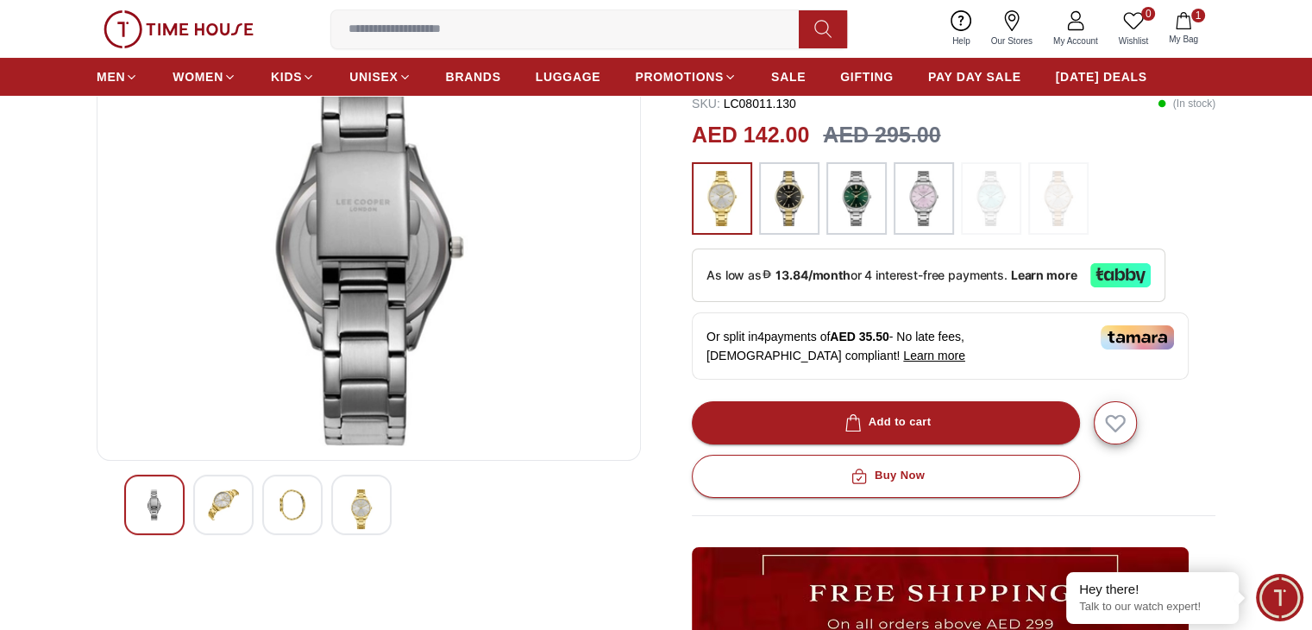
click at [306, 494] on img at bounding box center [292, 504] width 31 height 31
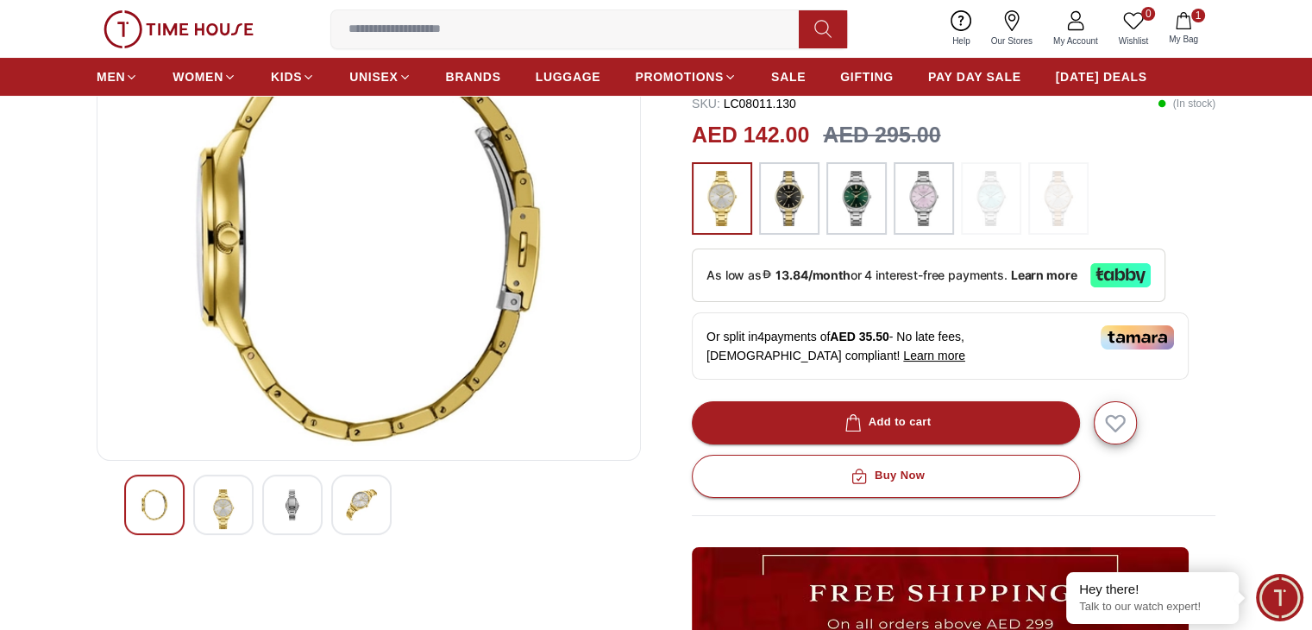
click at [366, 509] on img at bounding box center [361, 504] width 31 height 31
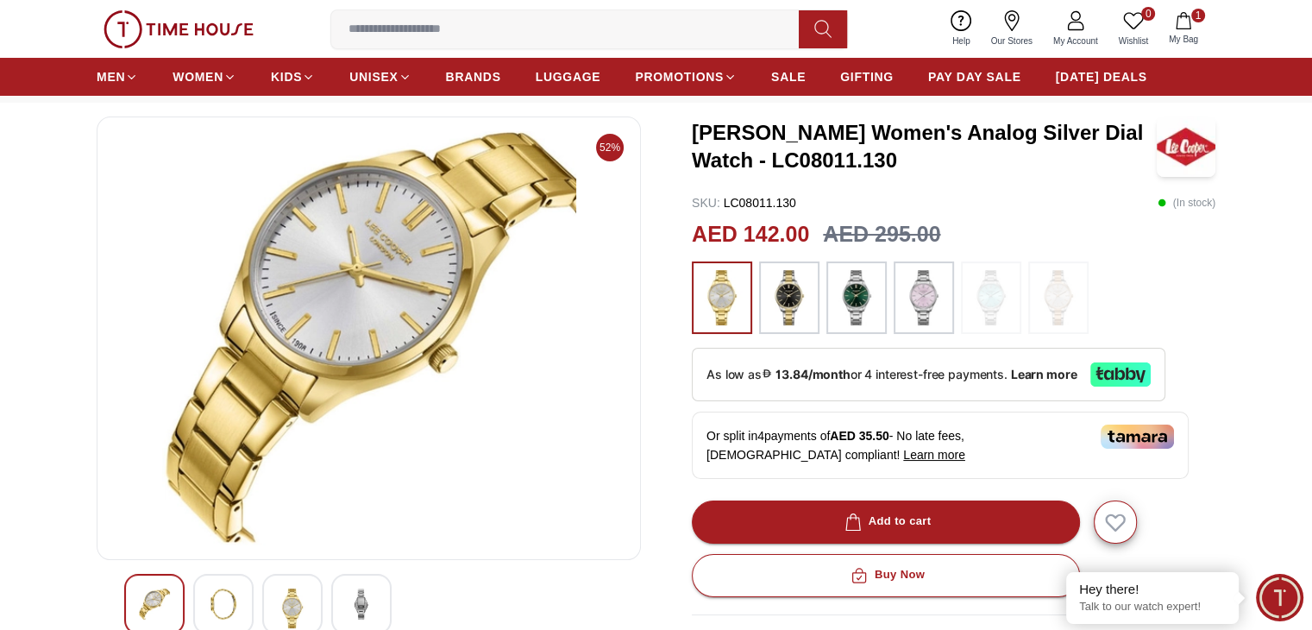
scroll to position [0, 0]
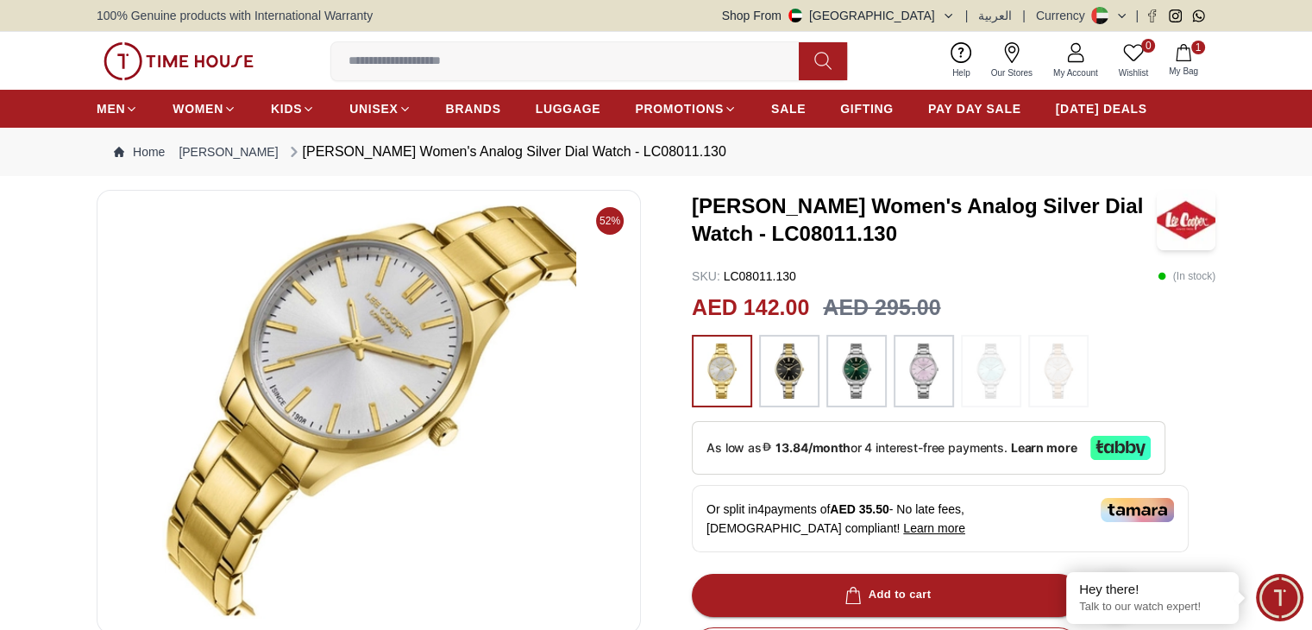
click at [1191, 54] on icon "button" at bounding box center [1183, 52] width 17 height 17
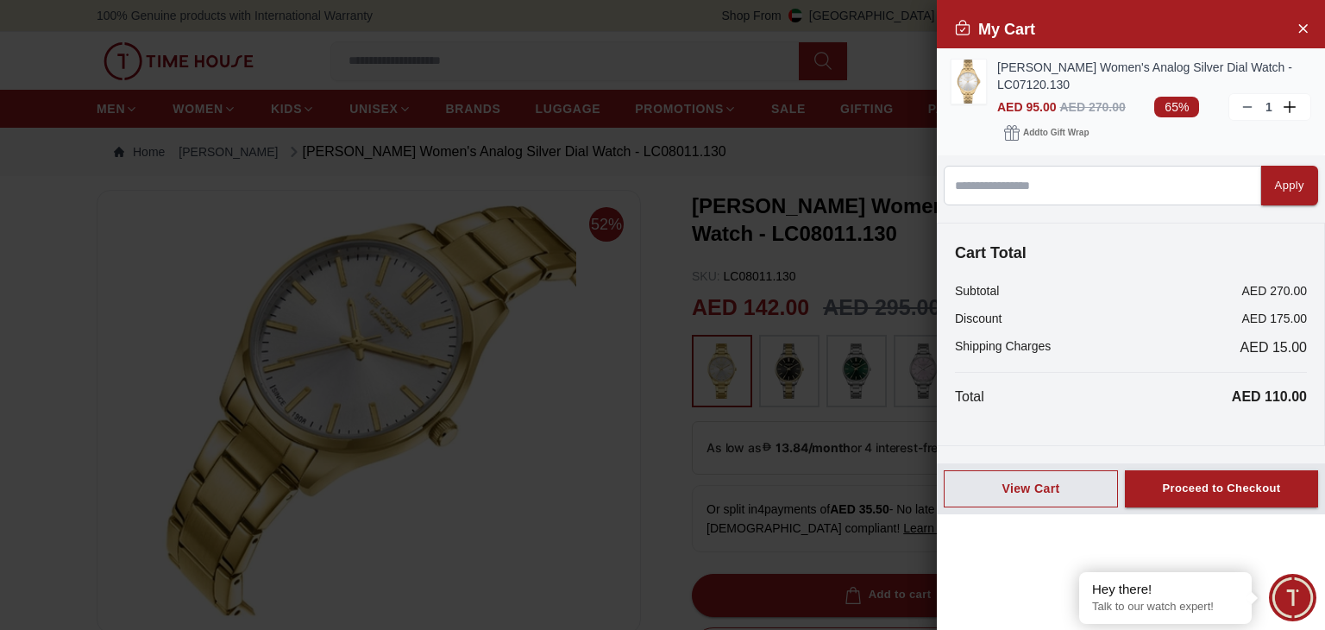
click at [976, 77] on img at bounding box center [969, 82] width 35 height 44
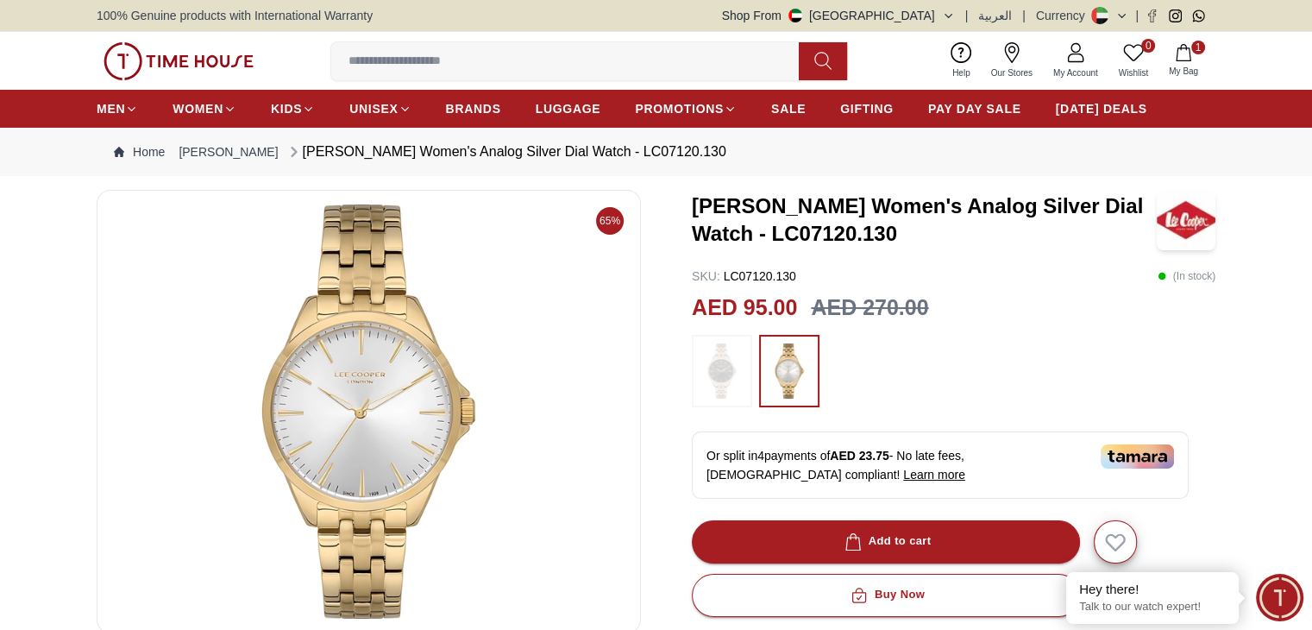
click at [723, 375] on img at bounding box center [722, 370] width 43 height 55
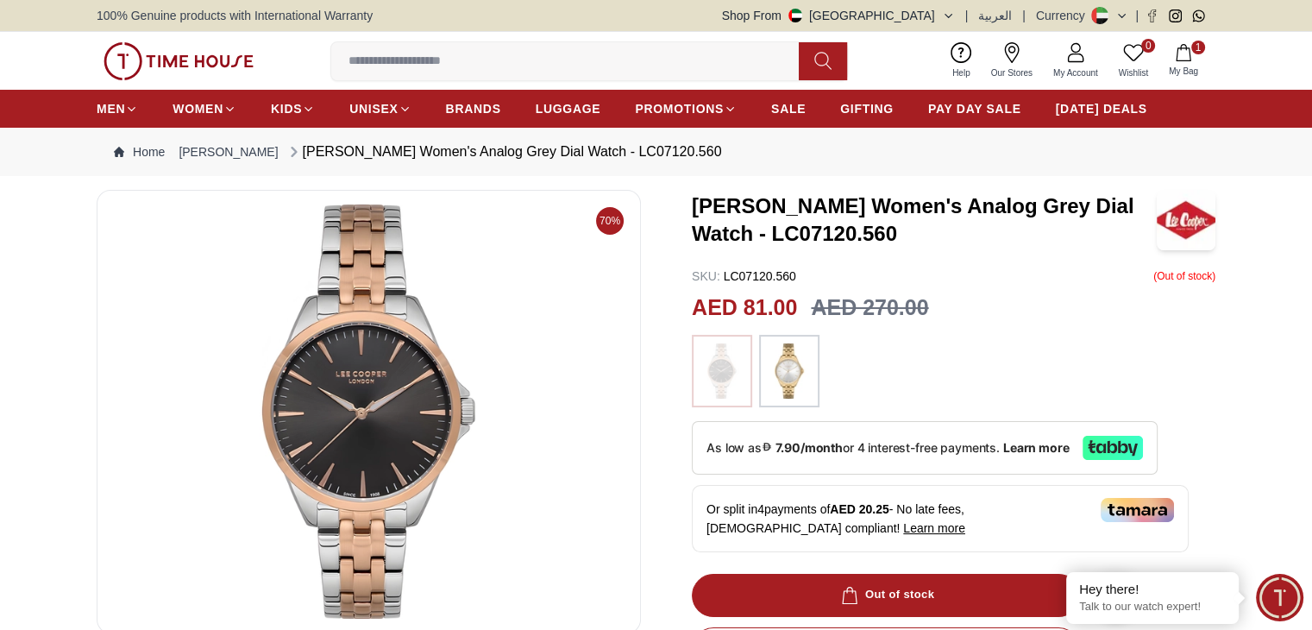
click at [800, 374] on img at bounding box center [789, 370] width 43 height 55
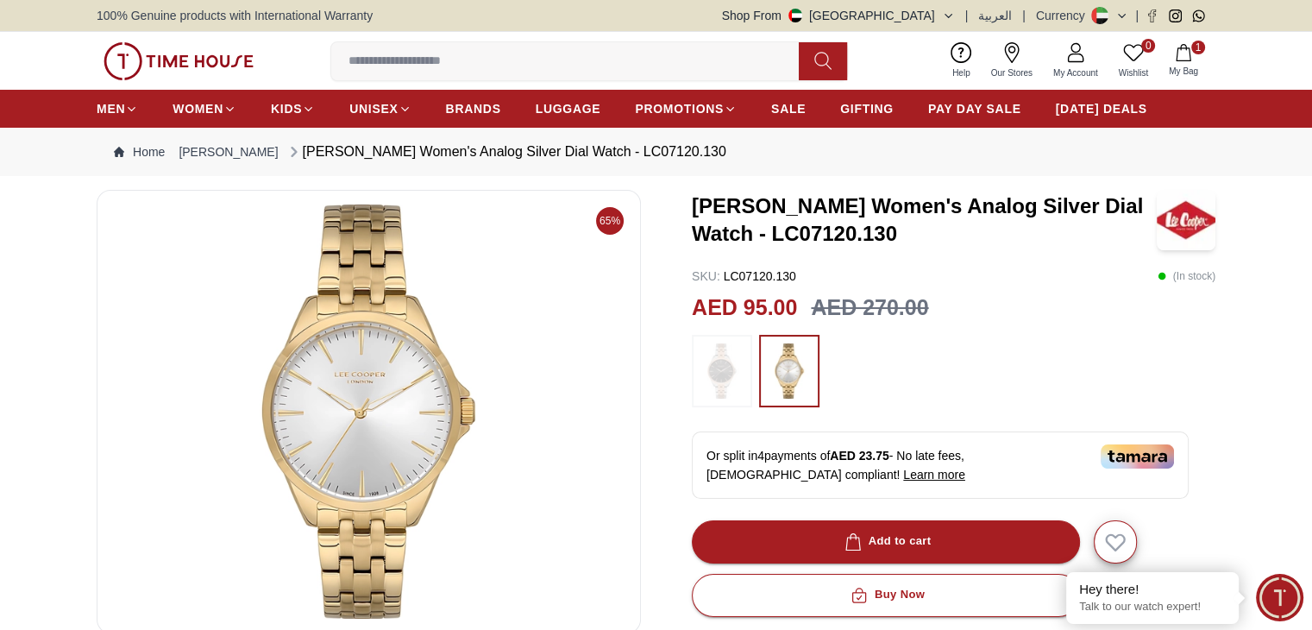
click at [393, 401] on img at bounding box center [368, 411] width 515 height 414
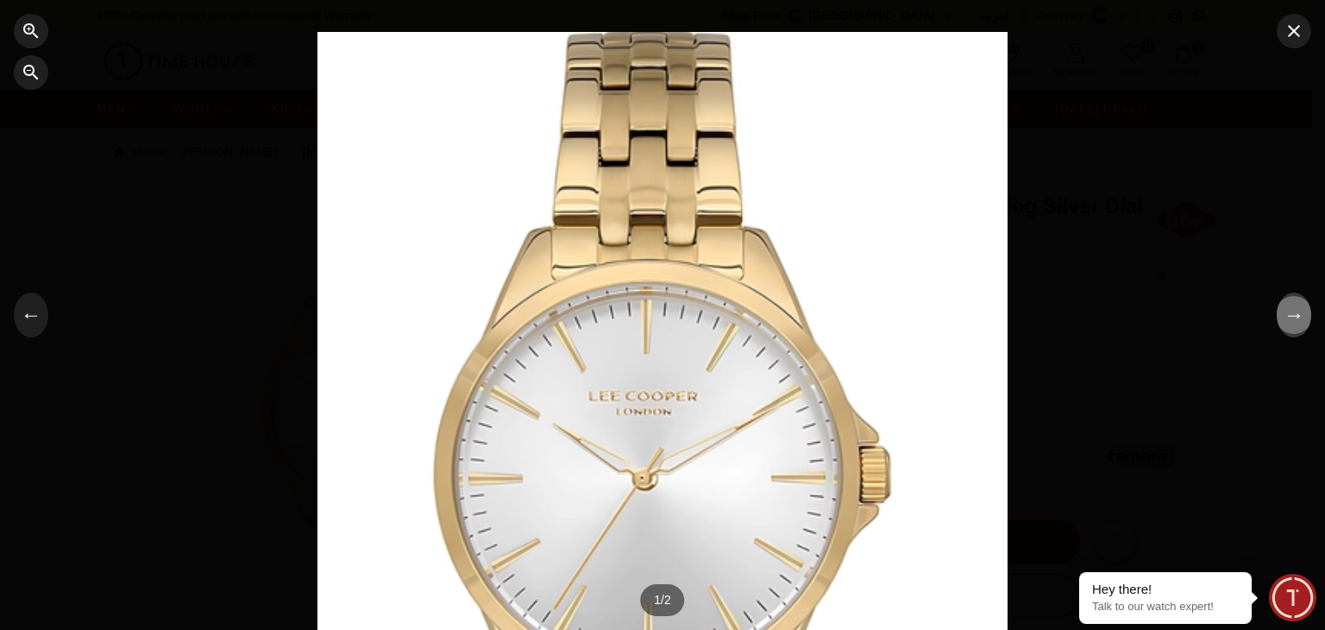
click at [1300, 317] on button "→" at bounding box center [1294, 314] width 35 height 45
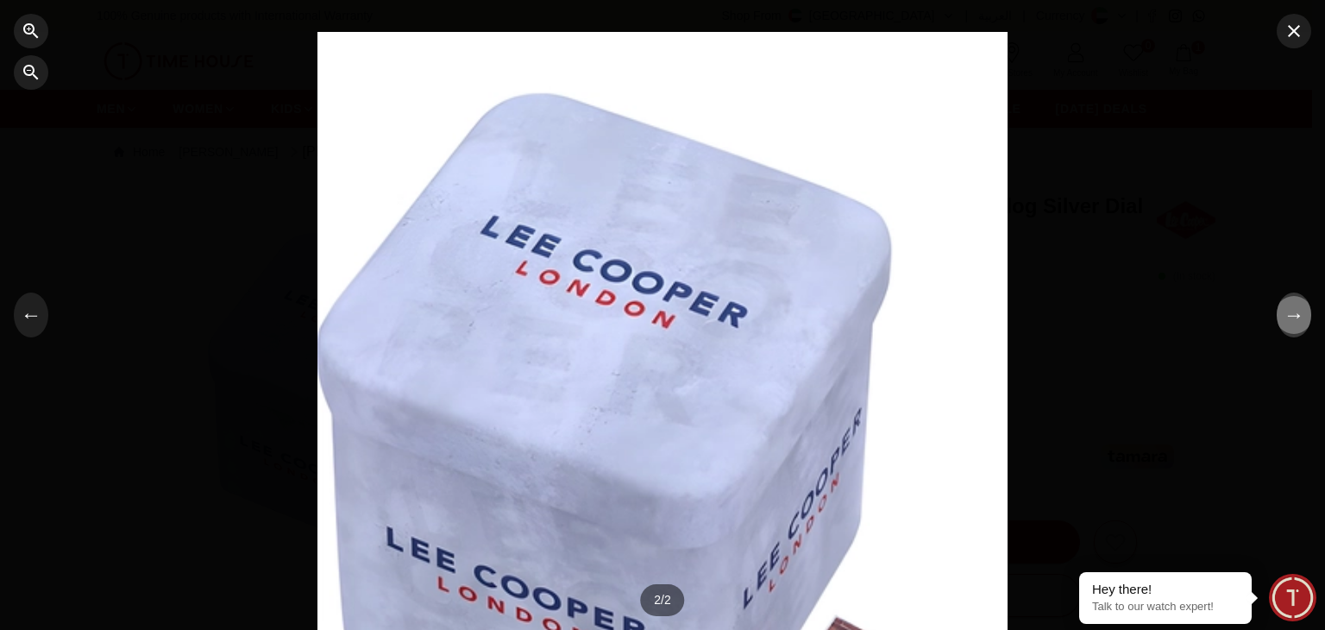
click at [1300, 317] on button "→" at bounding box center [1294, 314] width 35 height 45
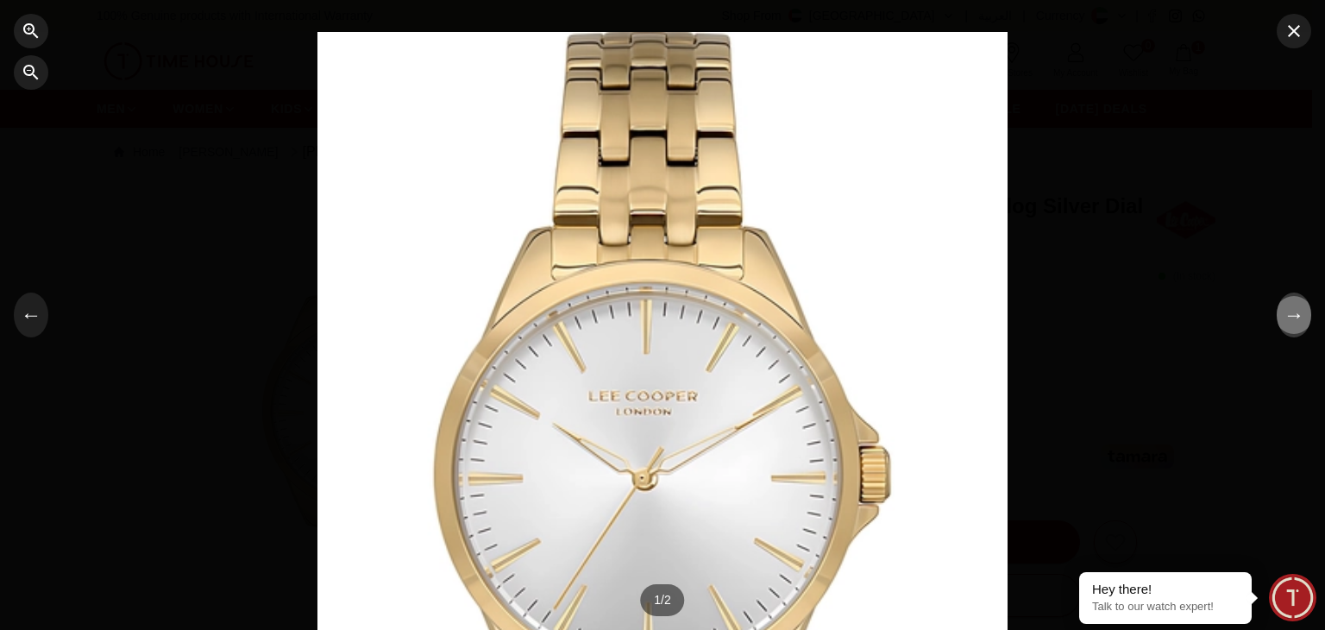
click at [1300, 317] on button "→" at bounding box center [1294, 314] width 35 height 45
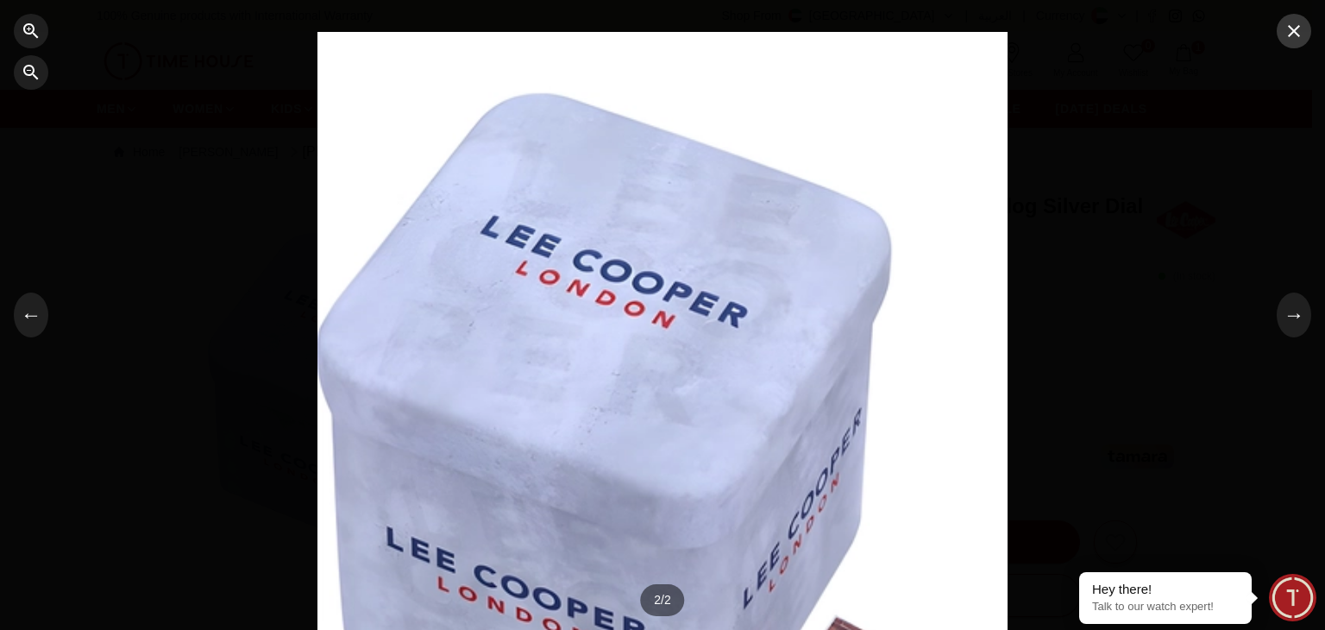
click at [1290, 32] on icon "button" at bounding box center [1294, 31] width 21 height 21
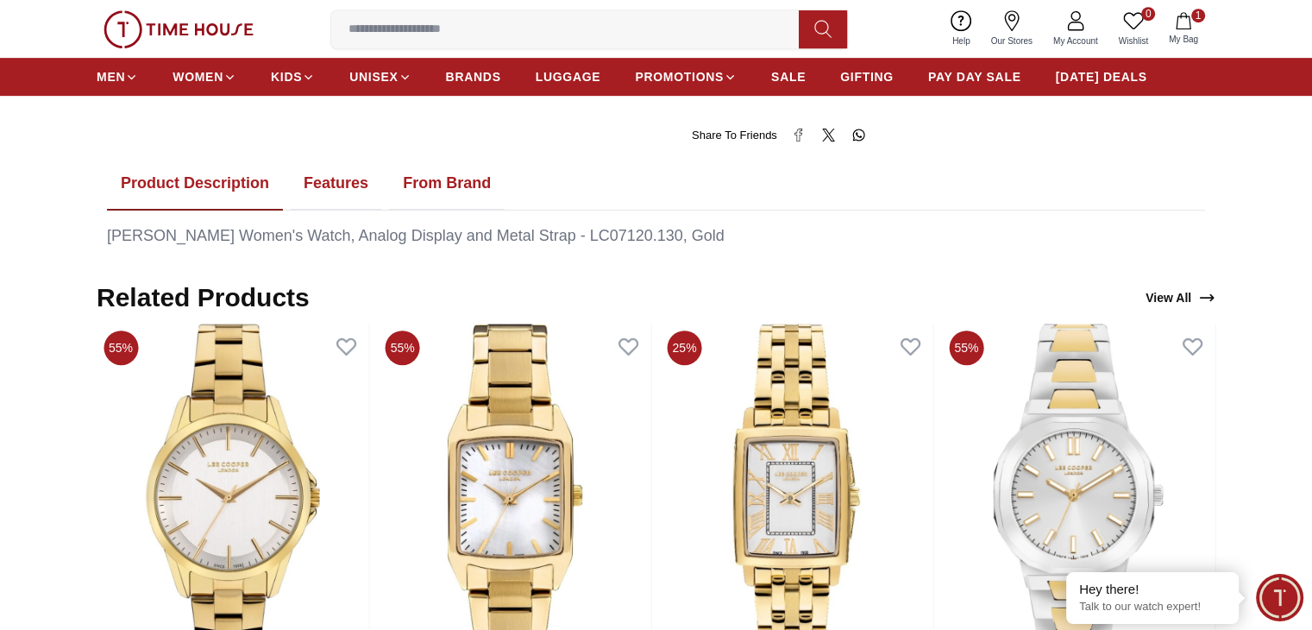
scroll to position [776, 0]
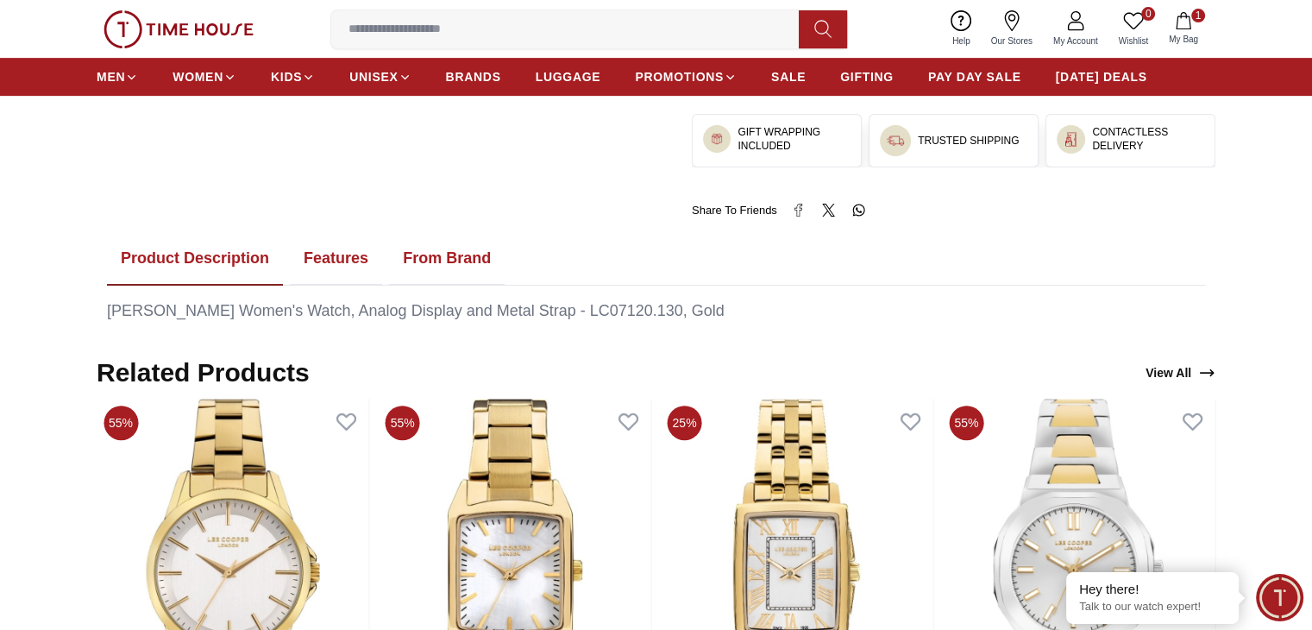
click at [456, 263] on button "From Brand" at bounding box center [447, 258] width 116 height 53
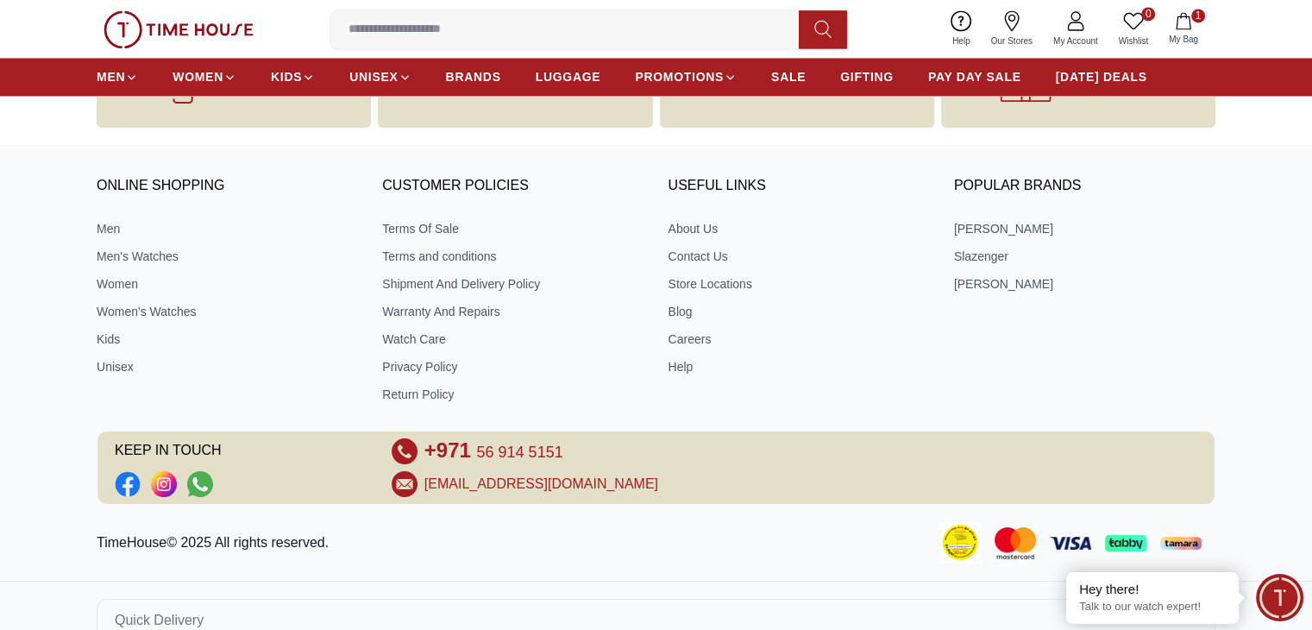
scroll to position [2832, 0]
